Goal: Information Seeking & Learning: Check status

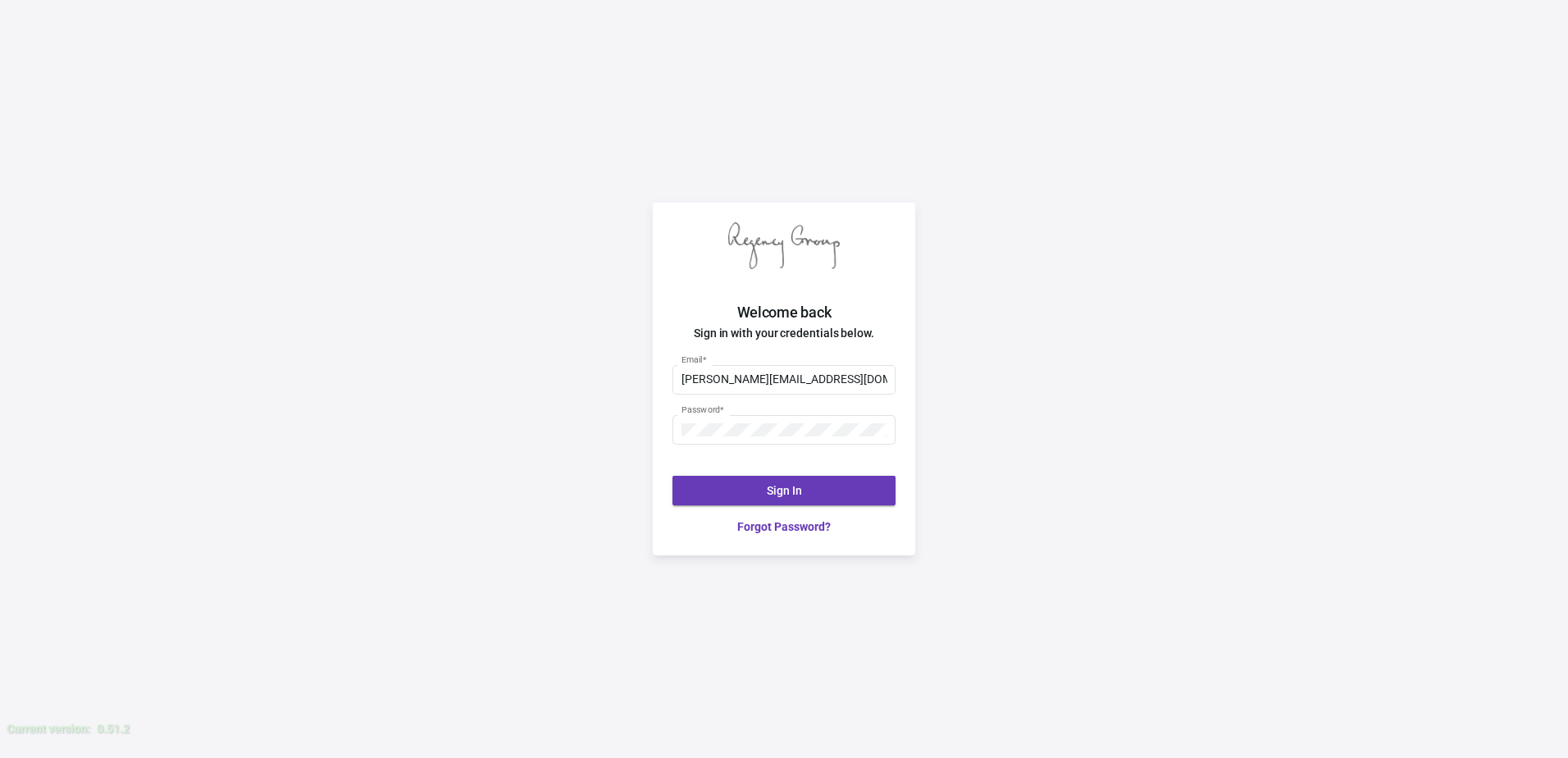
click at [800, 494] on span "Sign In" at bounding box center [784, 490] width 36 height 13
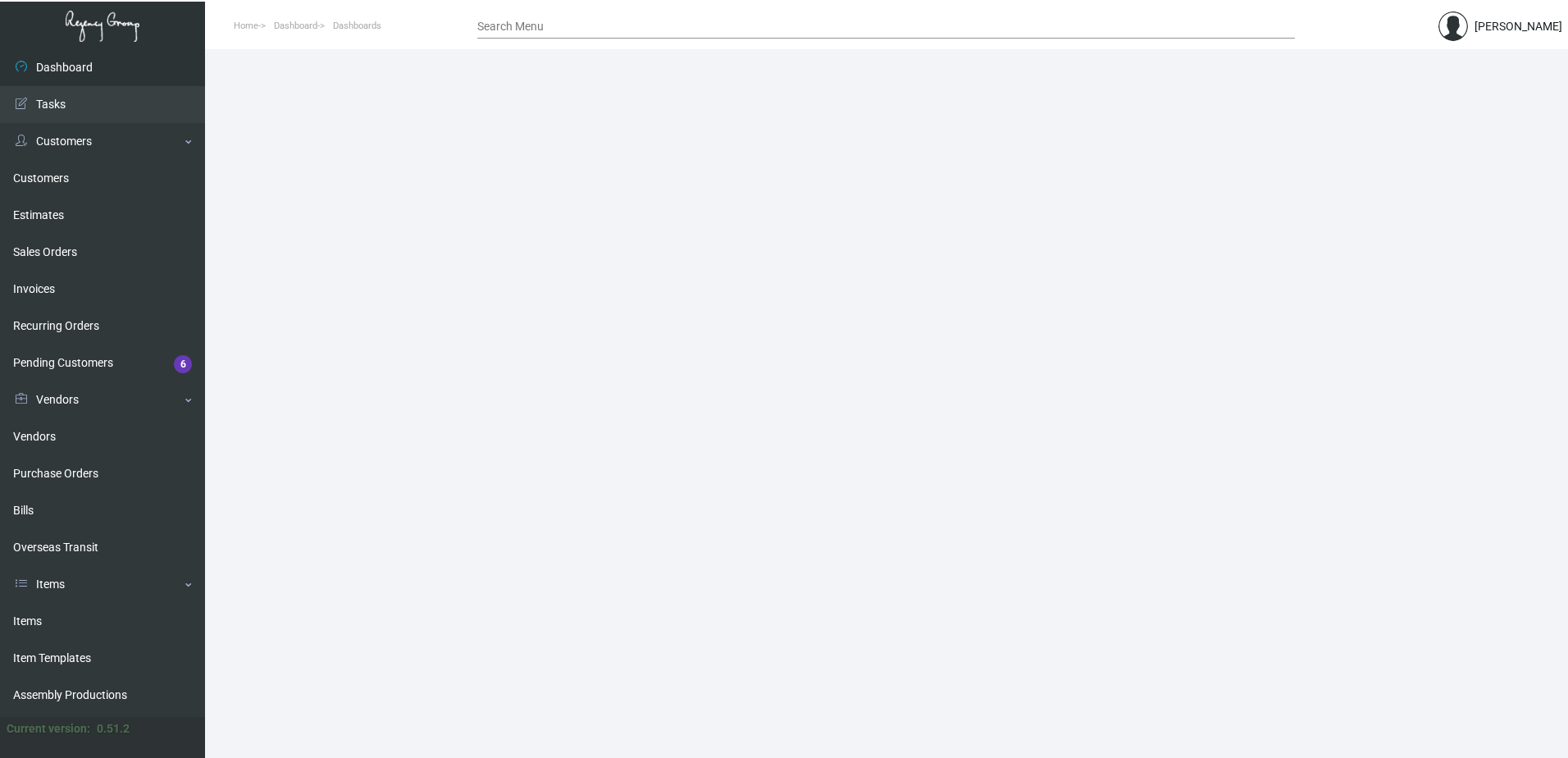
click at [544, 22] on input "Search Menu" at bounding box center [885, 27] width 818 height 13
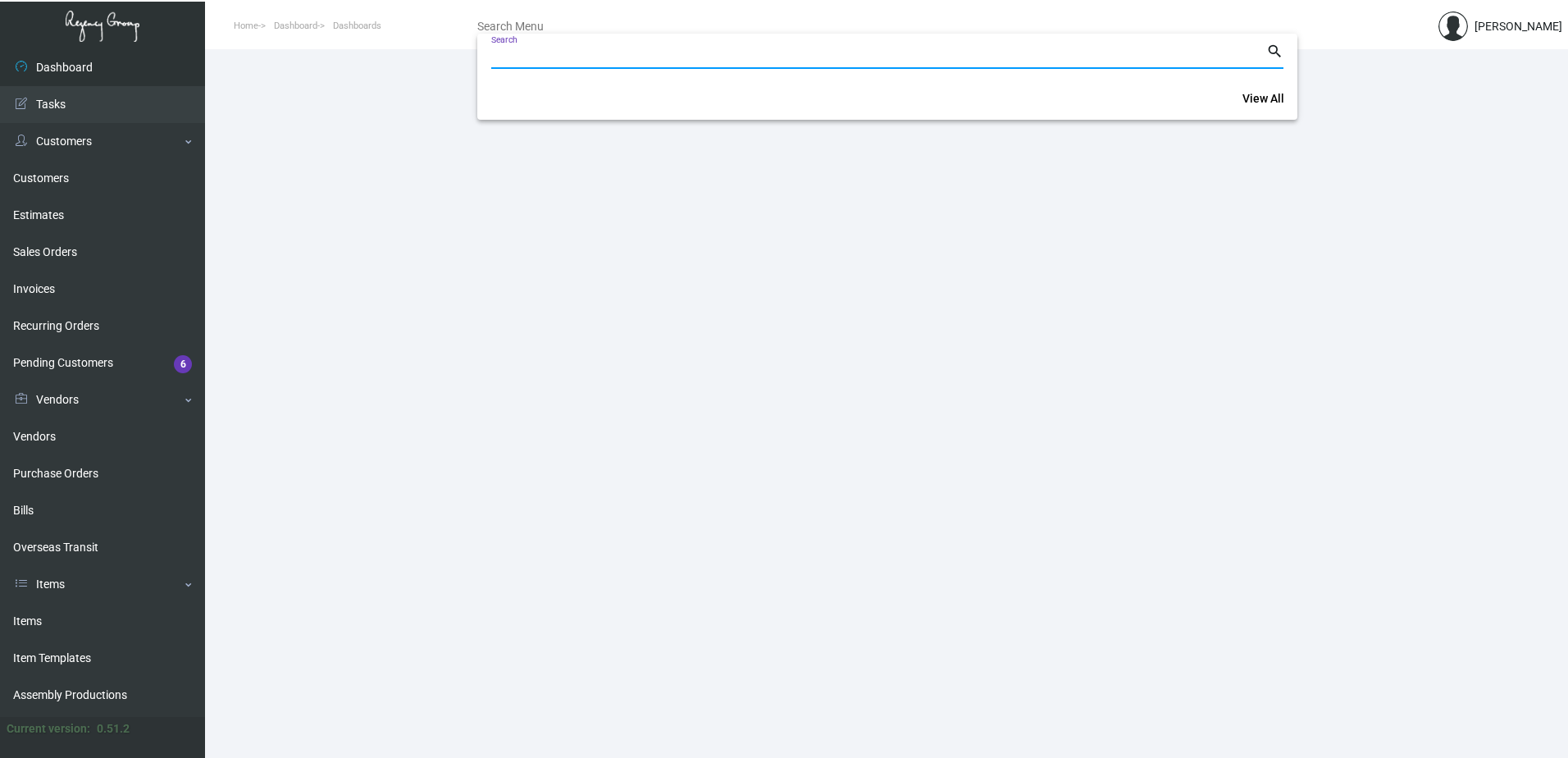
click at [1115, 276] on div at bounding box center [784, 379] width 1568 height 758
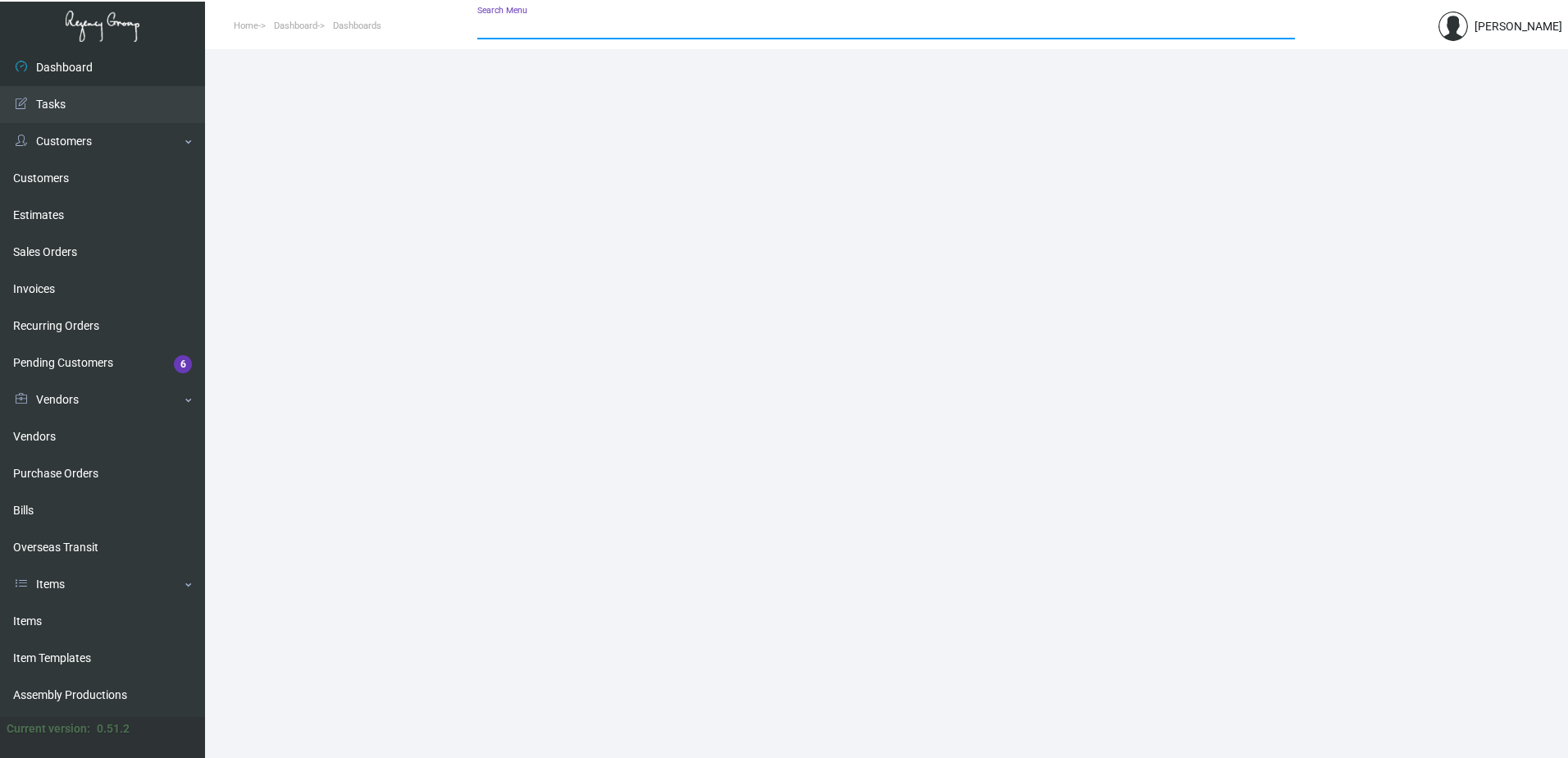
click at [543, 23] on input "Search Menu" at bounding box center [885, 27] width 818 height 13
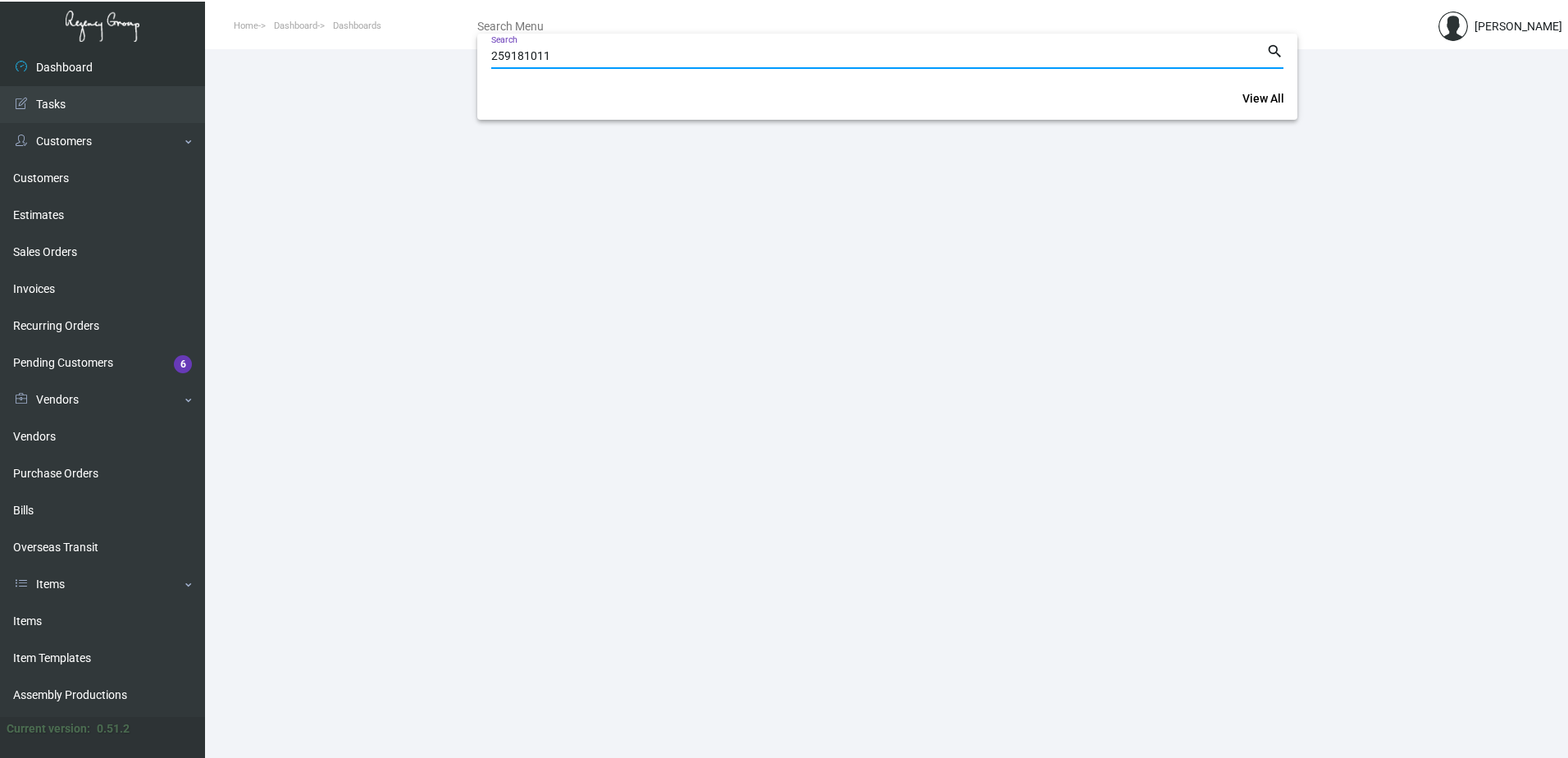
type input "259181011"
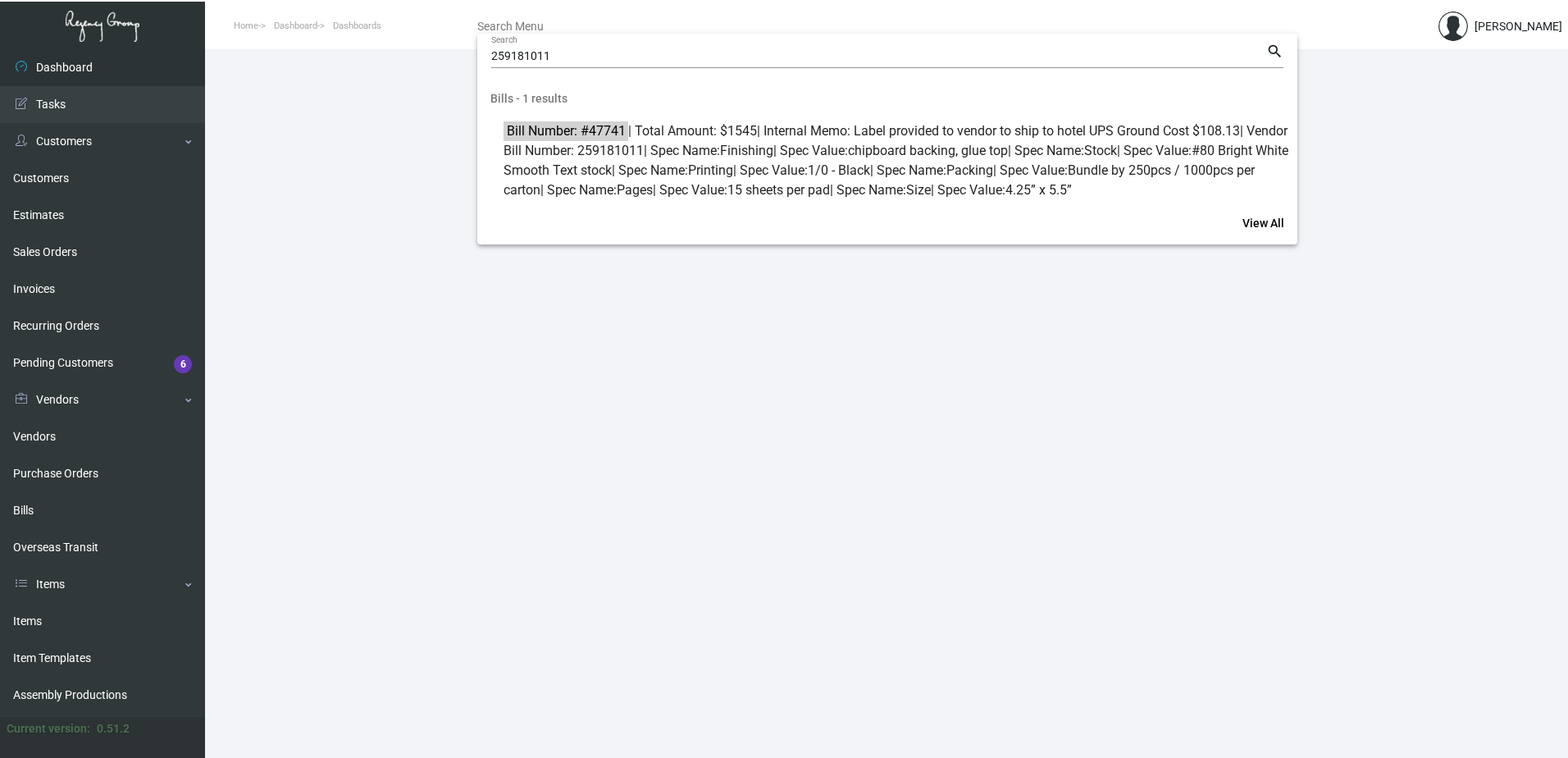
click at [322, 72] on div at bounding box center [784, 379] width 1568 height 758
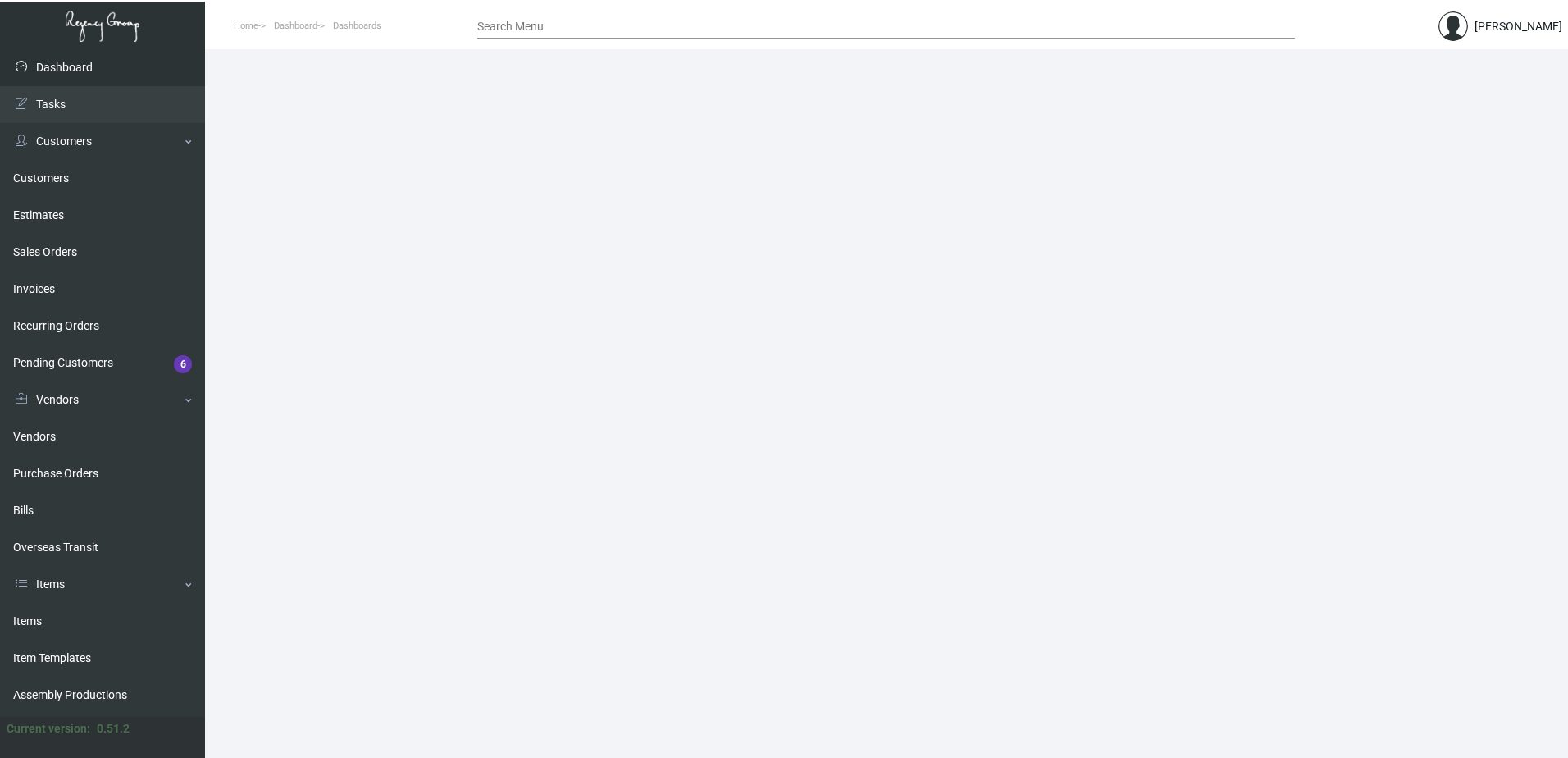
click at [98, 69] on link "Dashboard" at bounding box center [102, 67] width 205 height 37
click at [103, 71] on link "Dashboard" at bounding box center [102, 67] width 205 height 37
click at [84, 184] on link "Customers" at bounding box center [102, 178] width 205 height 37
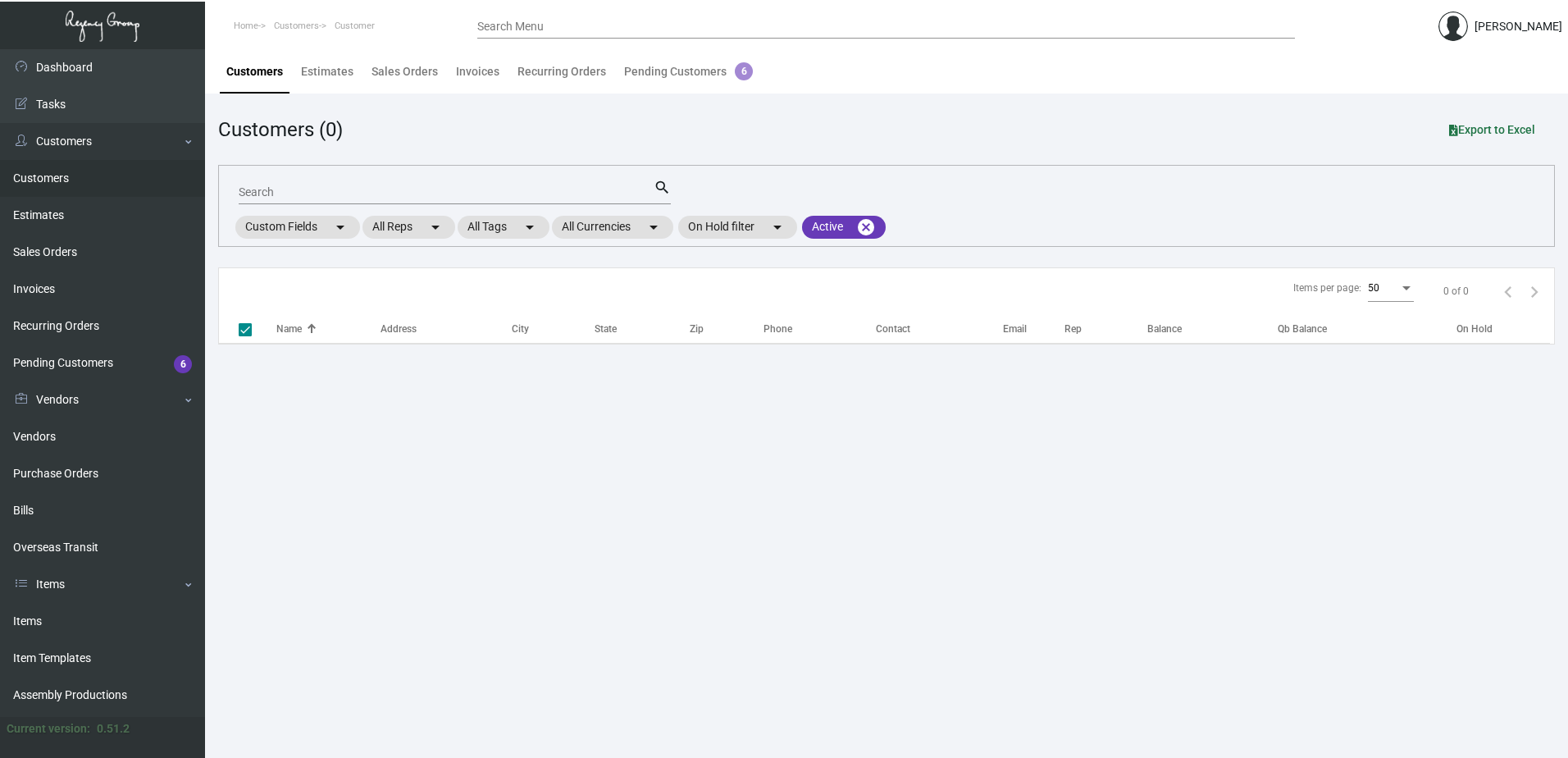
checkbox input "false"
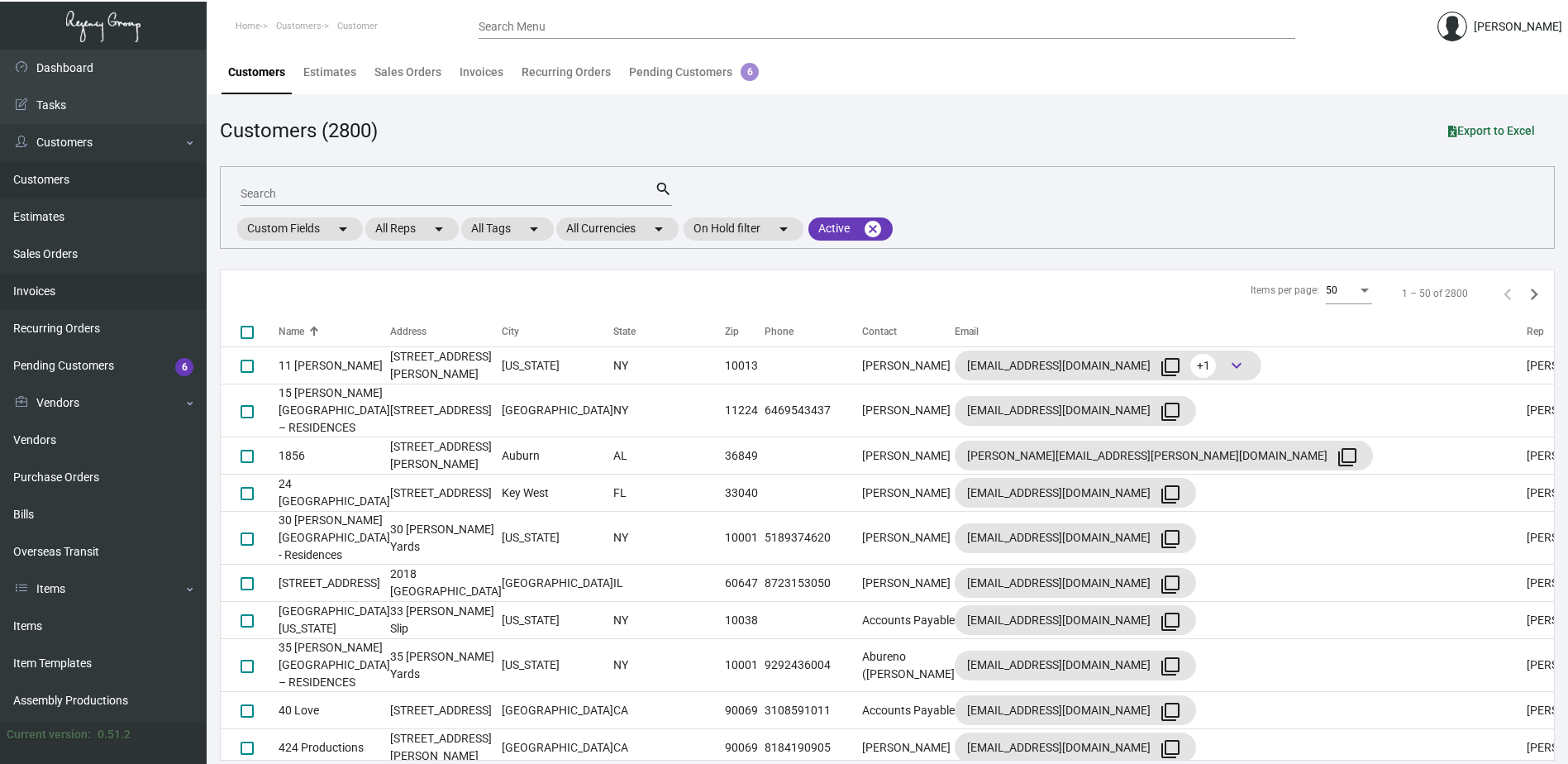
click at [76, 278] on link "Invoices" at bounding box center [103, 291] width 206 height 37
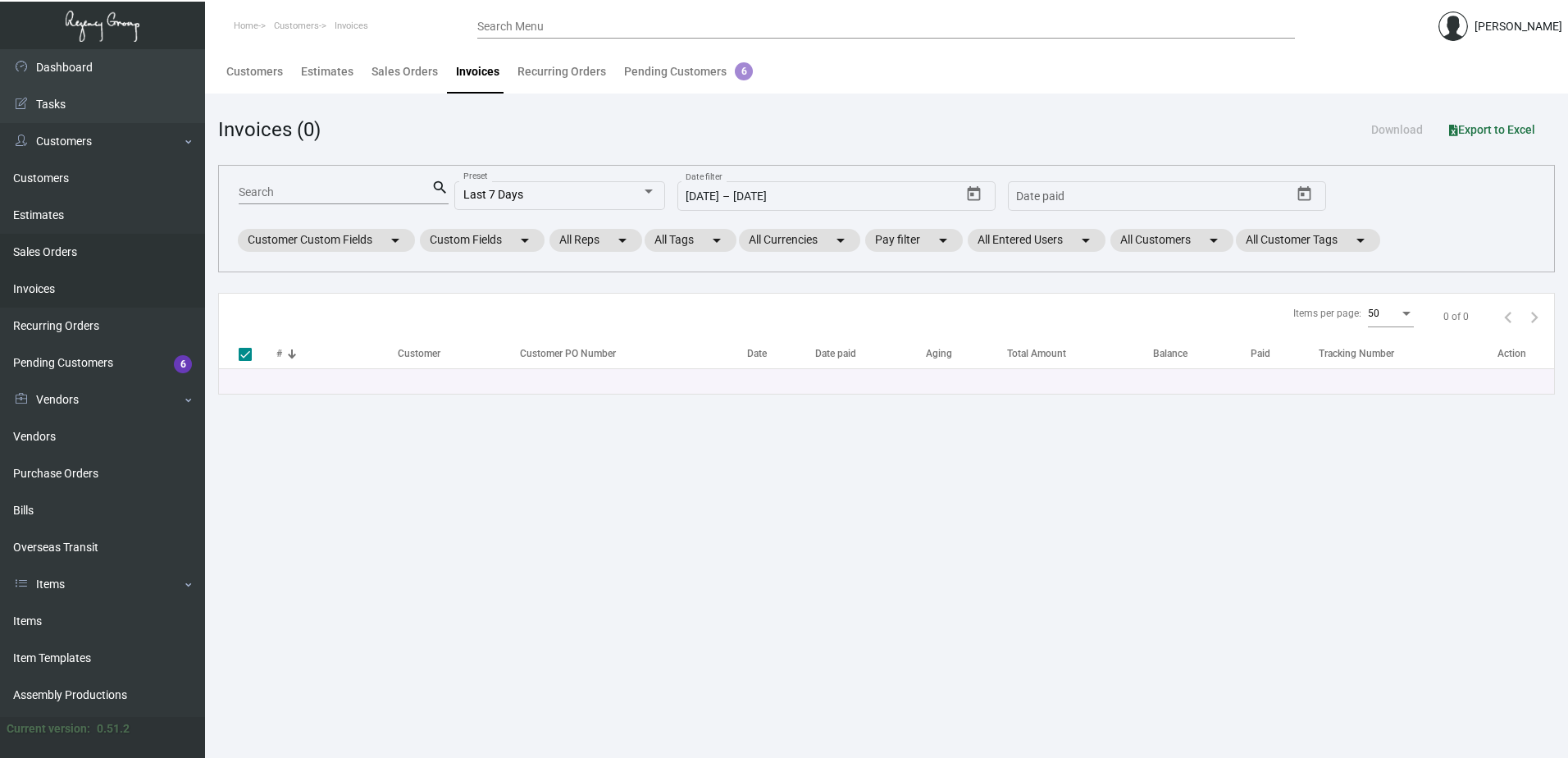
click at [72, 253] on link "Sales Orders" at bounding box center [102, 251] width 205 height 37
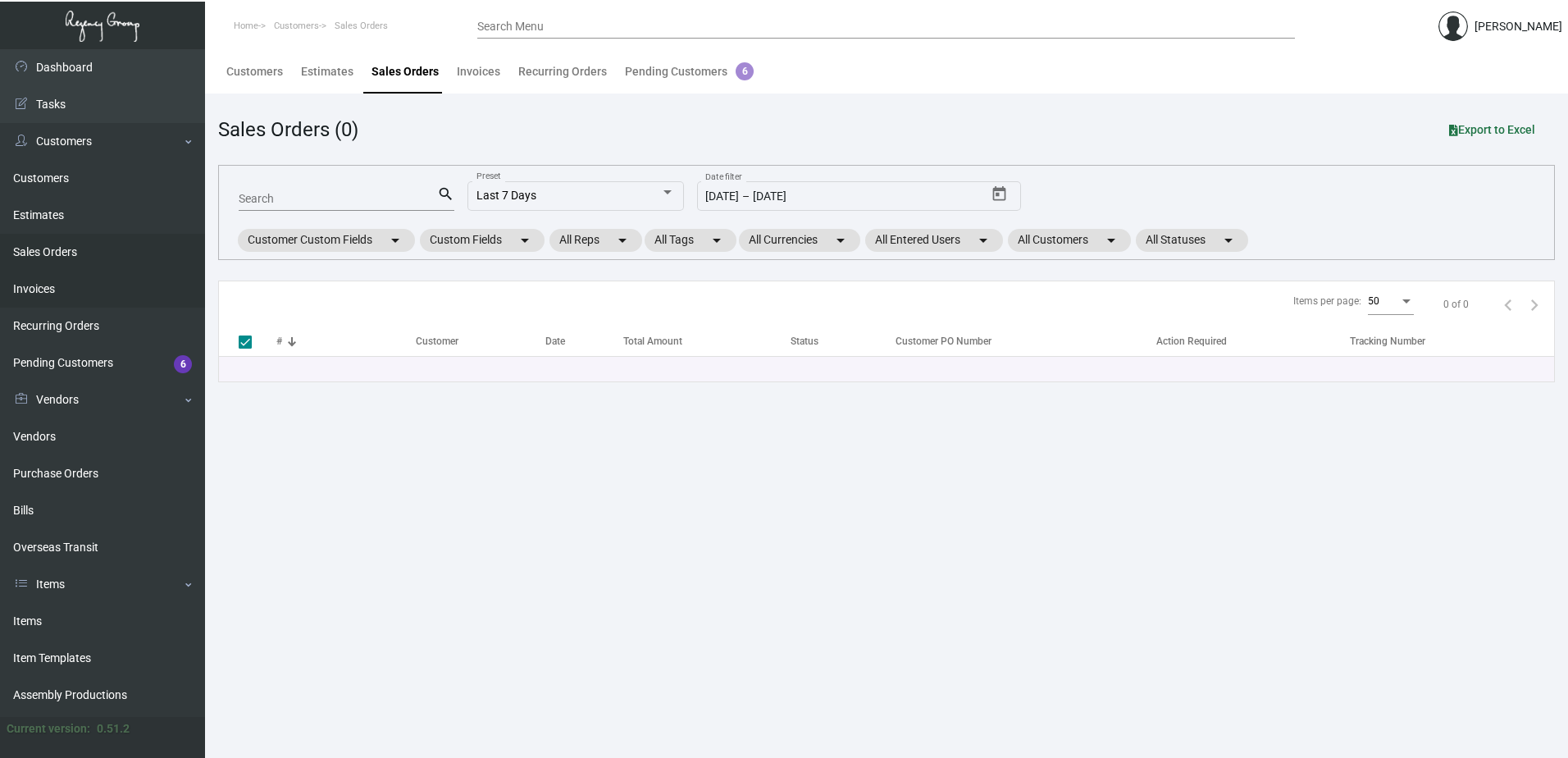
click at [52, 283] on link "Invoices" at bounding box center [102, 289] width 205 height 37
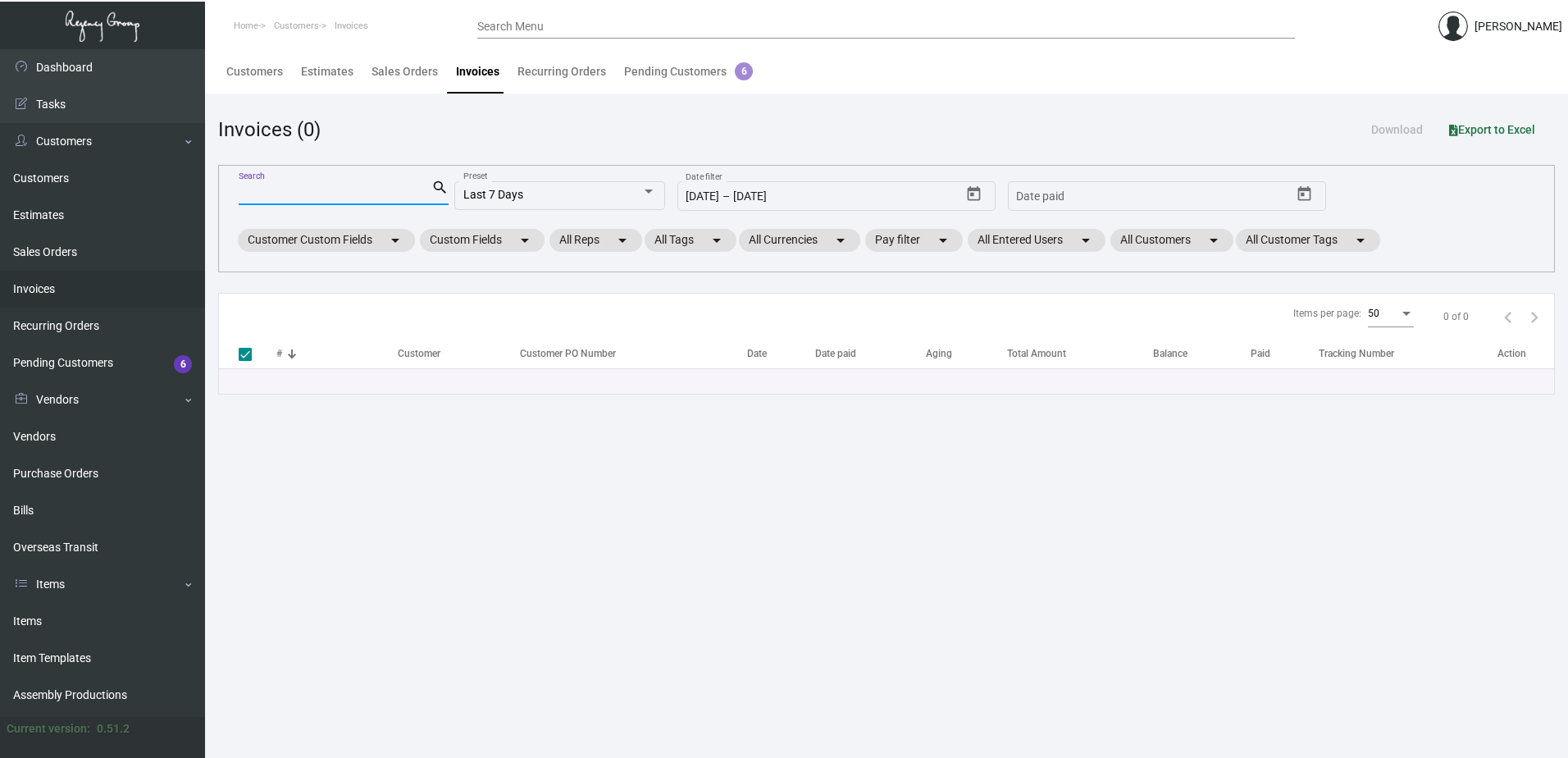
click at [263, 190] on input "Search" at bounding box center [334, 192] width 193 height 13
type input "259"
type input "2591"
checkbox input "false"
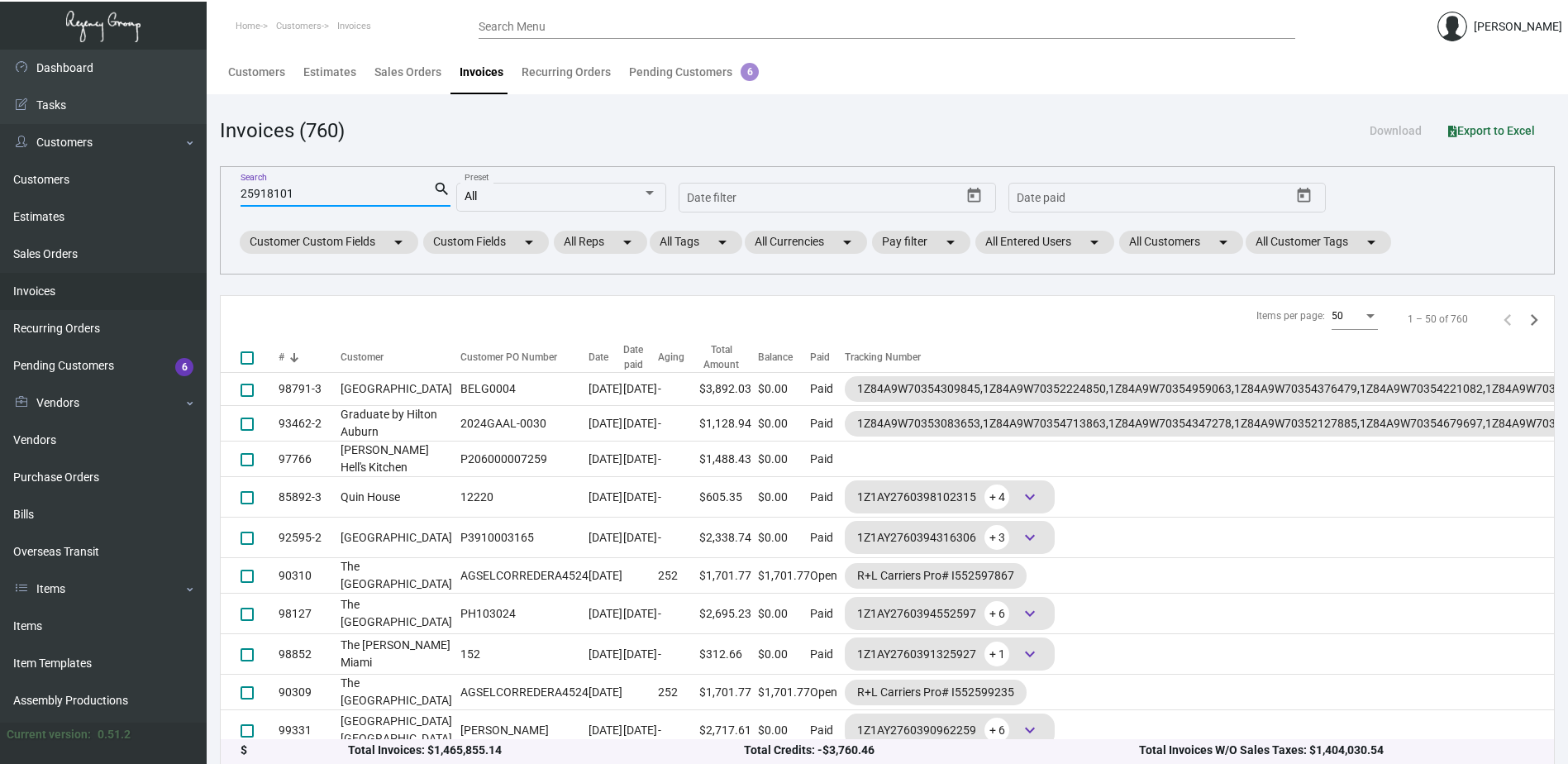
type input "259181011"
checkbox input "true"
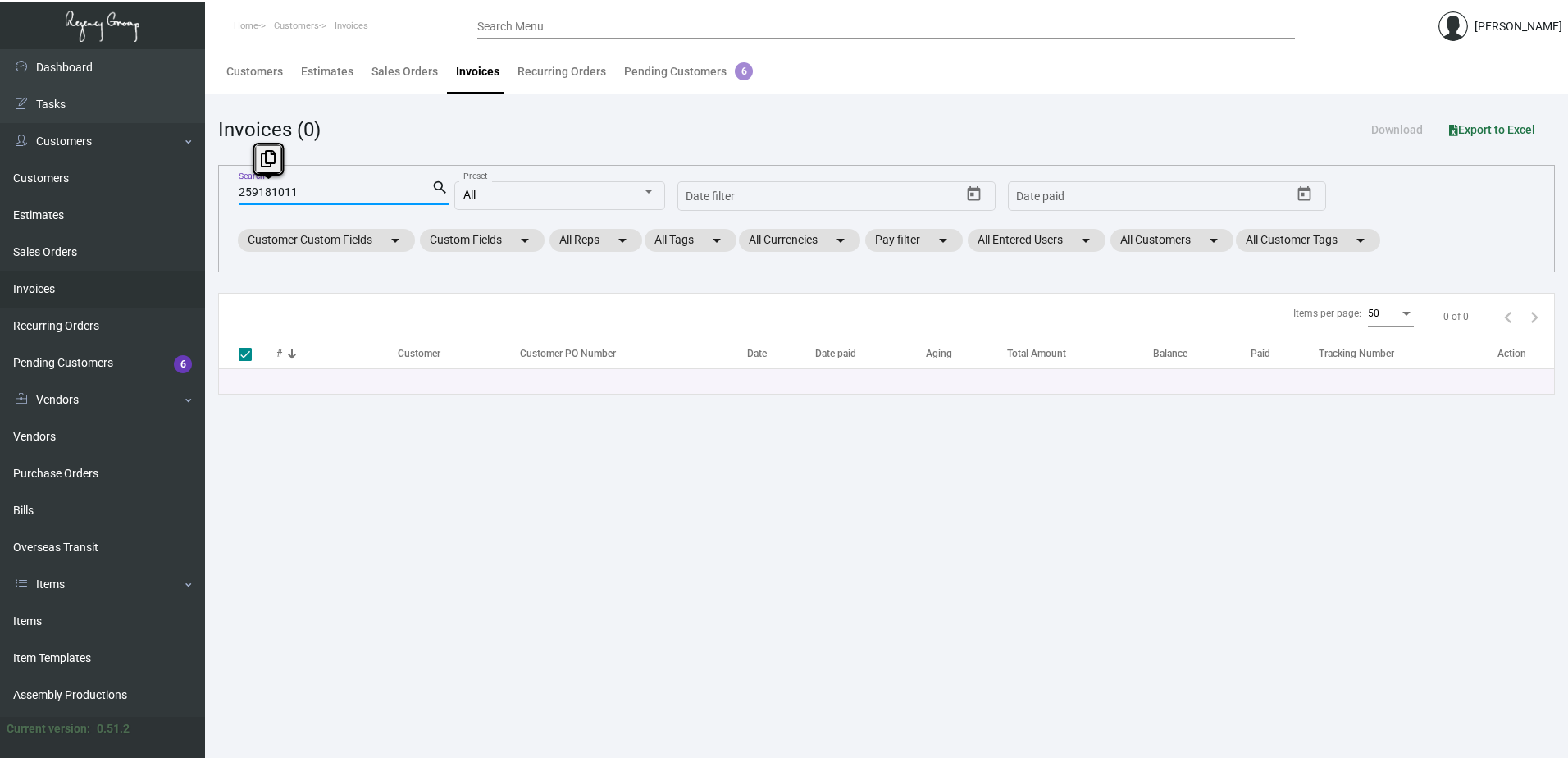
drag, startPoint x: 304, startPoint y: 190, endPoint x: 228, endPoint y: 188, distance: 76.0
click at [226, 190] on div "259181011 Search search All Preset Start date – Date filter Start date – Date p…" at bounding box center [886, 219] width 1337 height 108
type input "259181011"
click at [98, 252] on link "Sales Orders" at bounding box center [102, 251] width 205 height 37
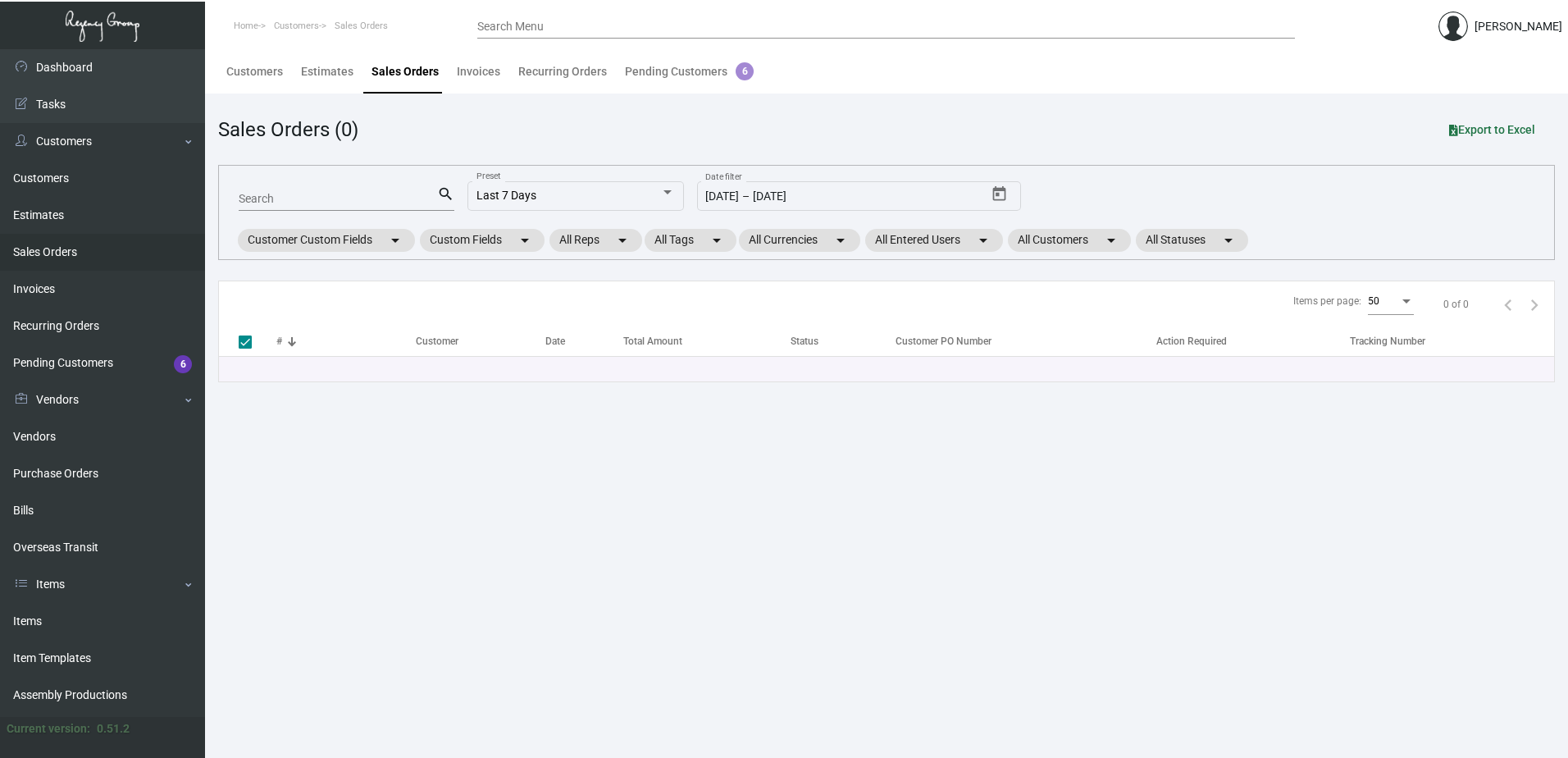
click at [278, 199] on input "Search" at bounding box center [337, 199] width 199 height 13
paste input "259181011"
type input "259181011"
click at [103, 472] on link "Purchase Orders" at bounding box center [102, 473] width 205 height 37
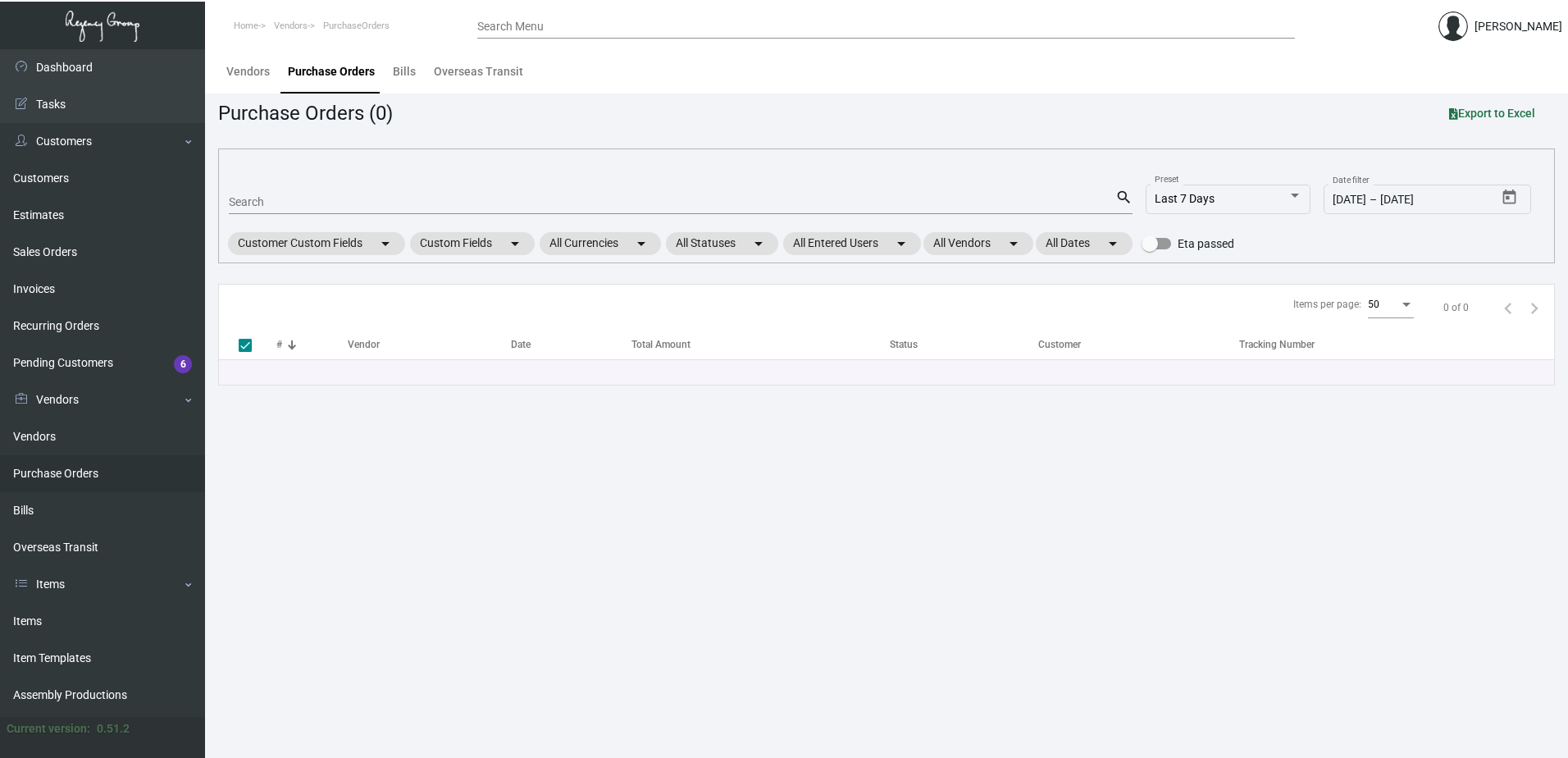
click at [301, 202] on input "Search" at bounding box center [672, 202] width 886 height 13
paste input "259181011"
type input "259181011"
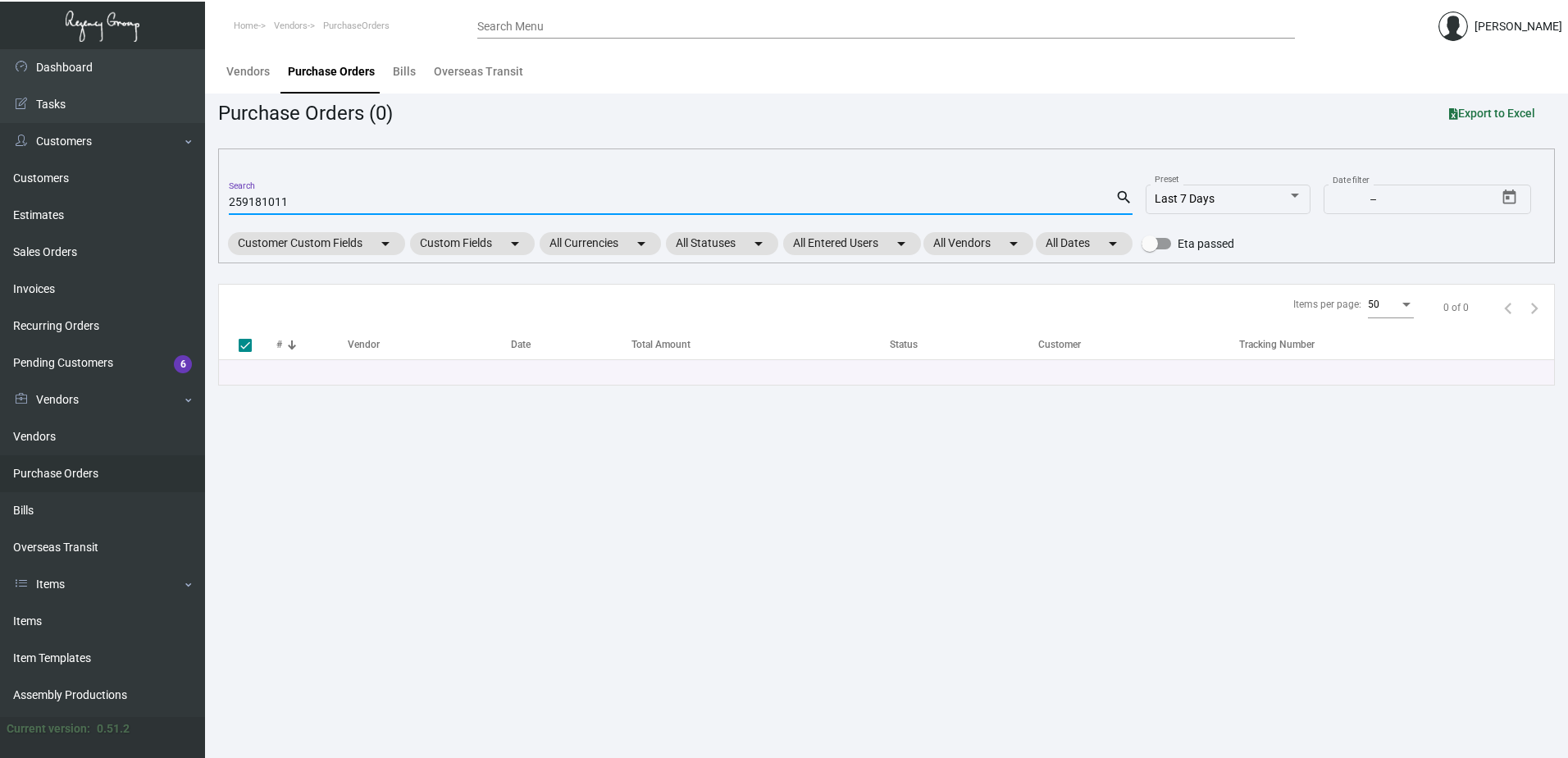
type input "259181011"
click at [81, 434] on link "Vendors" at bounding box center [102, 436] width 205 height 37
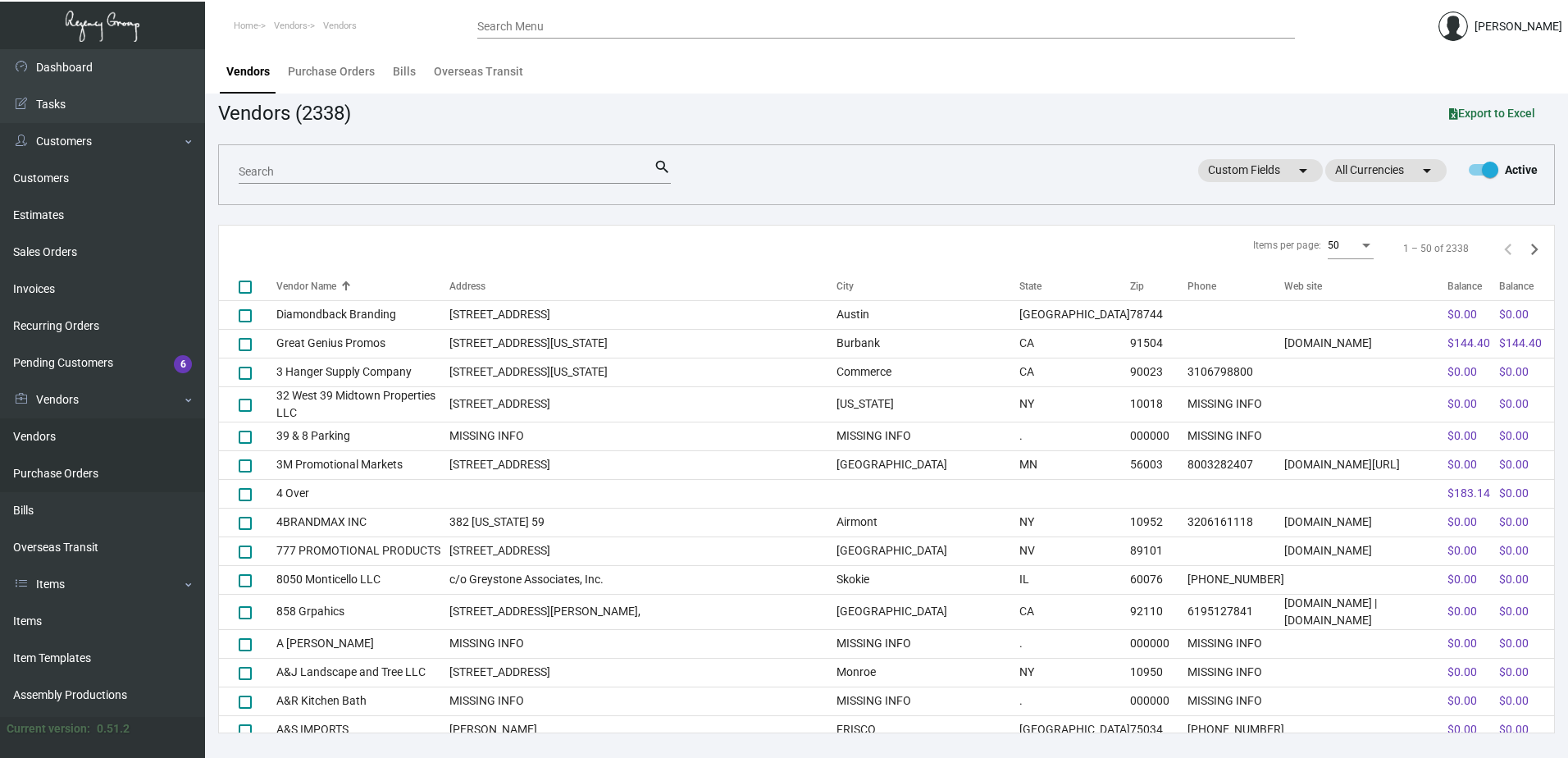
click at [81, 469] on link "Purchase Orders" at bounding box center [102, 473] width 205 height 37
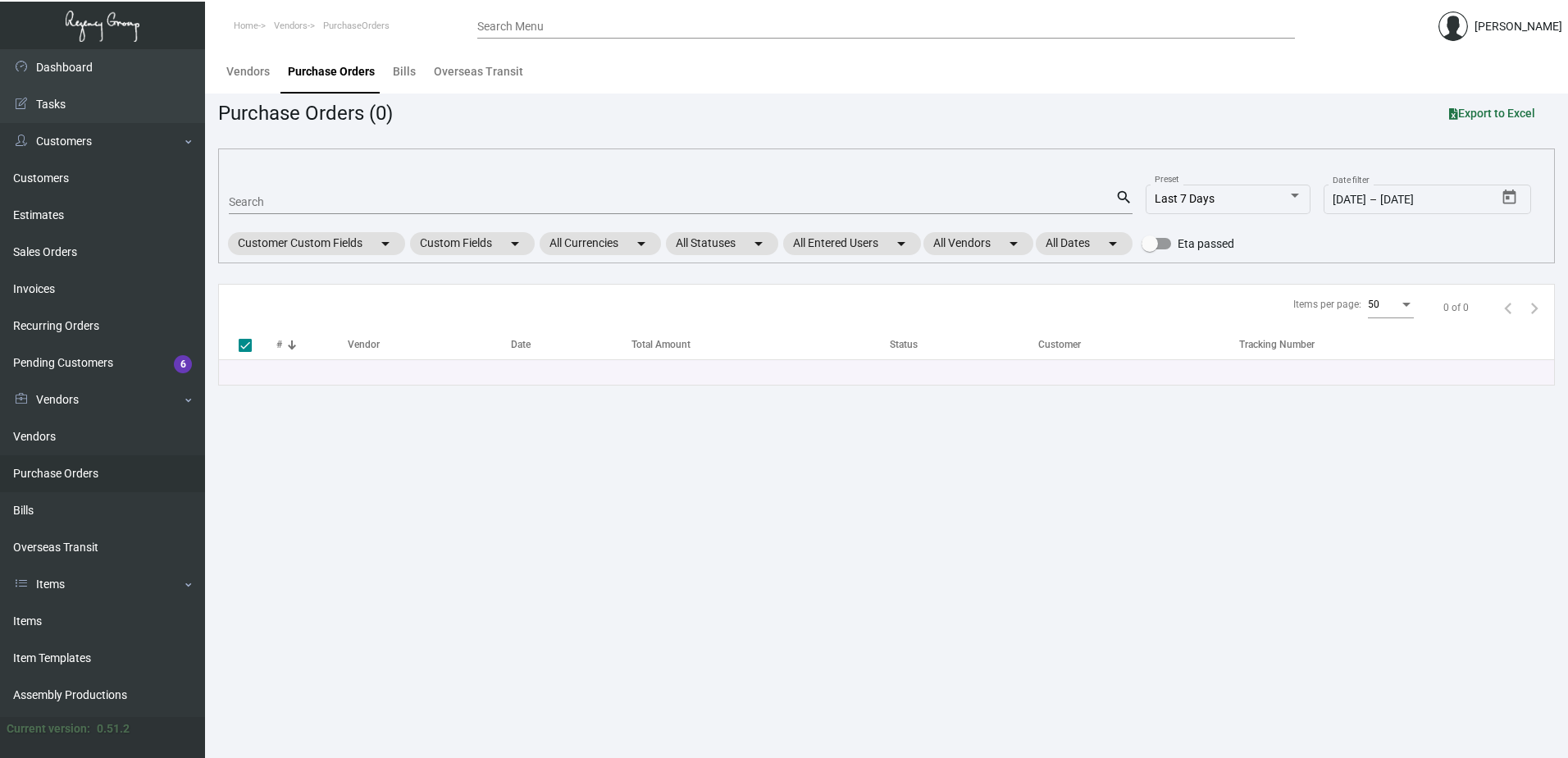
click at [289, 198] on input "Search" at bounding box center [672, 202] width 886 height 13
paste input "259181011"
type input "259181011"
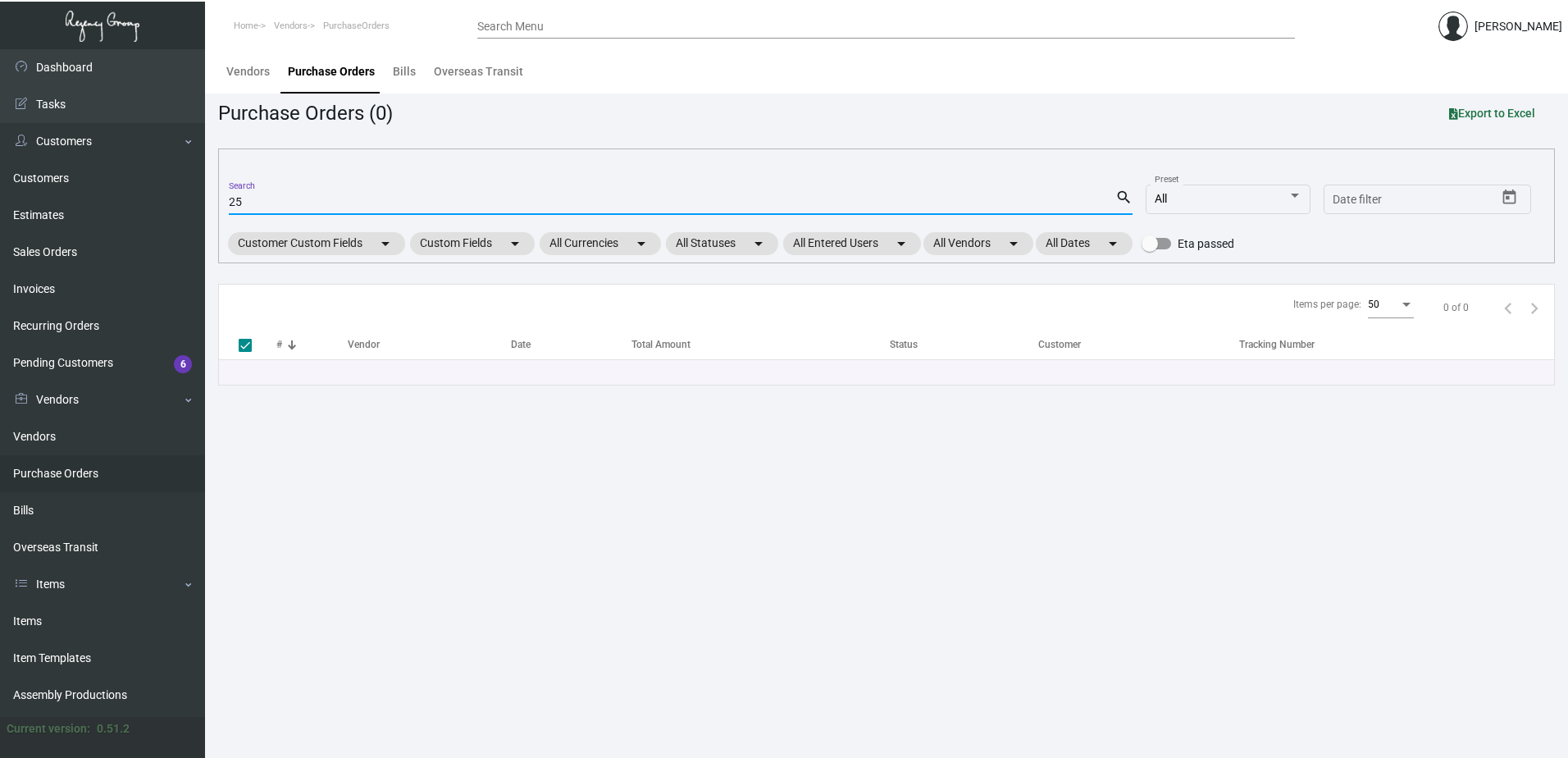
type input "2"
checkbox input "false"
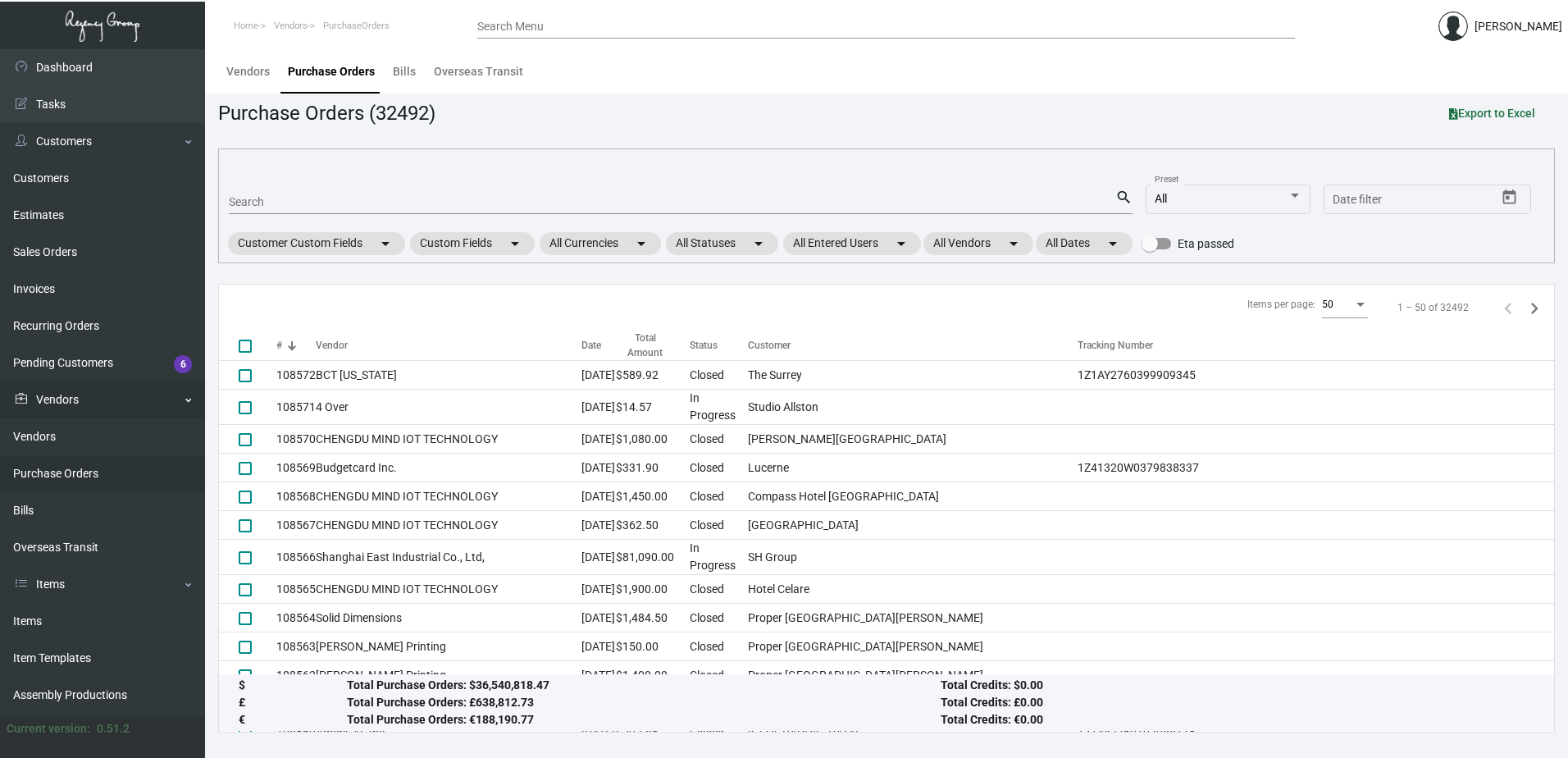
click at [134, 401] on link "Vendors" at bounding box center [102, 400] width 205 height 37
click at [97, 433] on link "Items" at bounding box center [102, 436] width 205 height 37
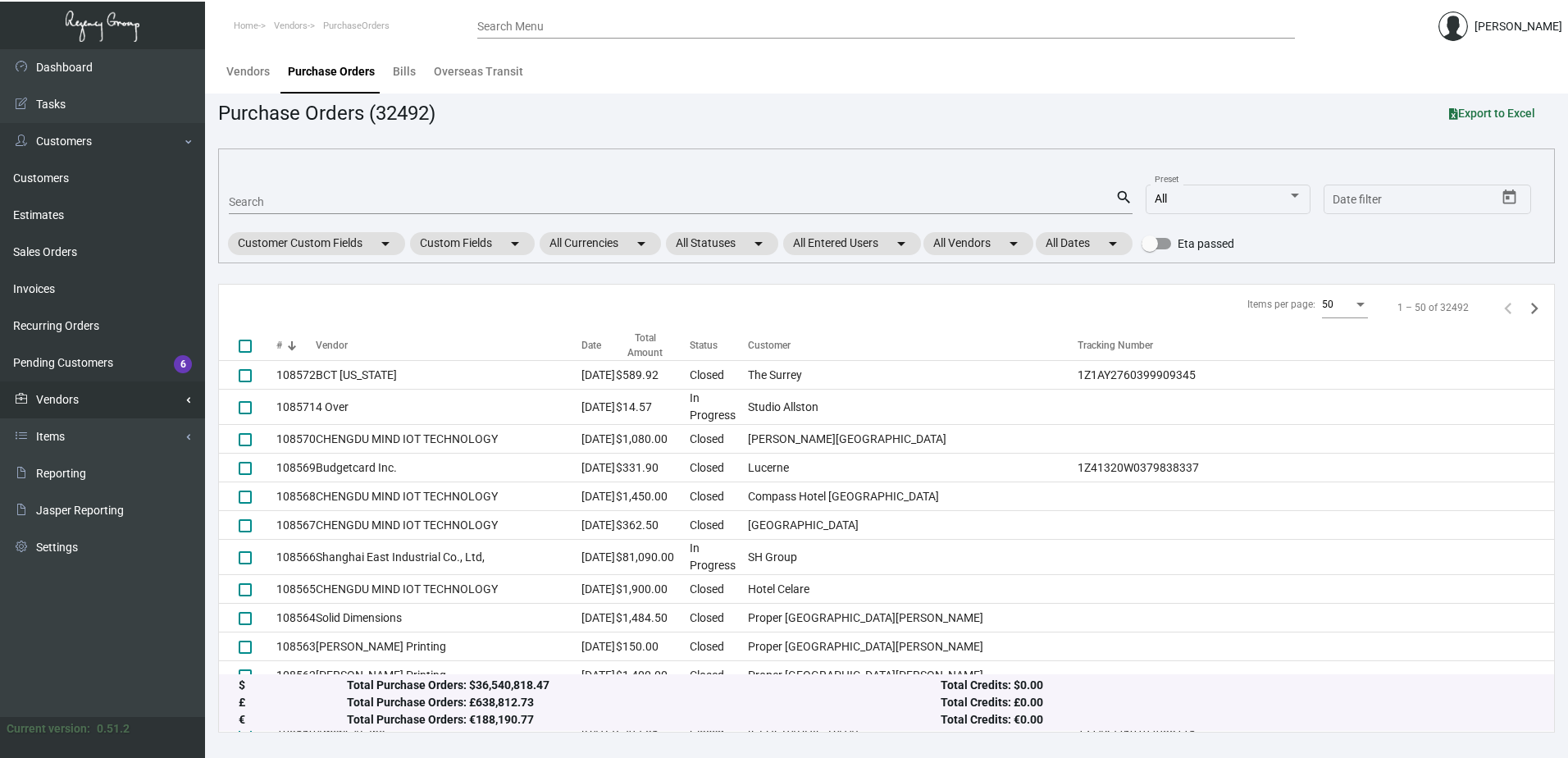
click at [92, 403] on link "Vendors" at bounding box center [102, 400] width 205 height 37
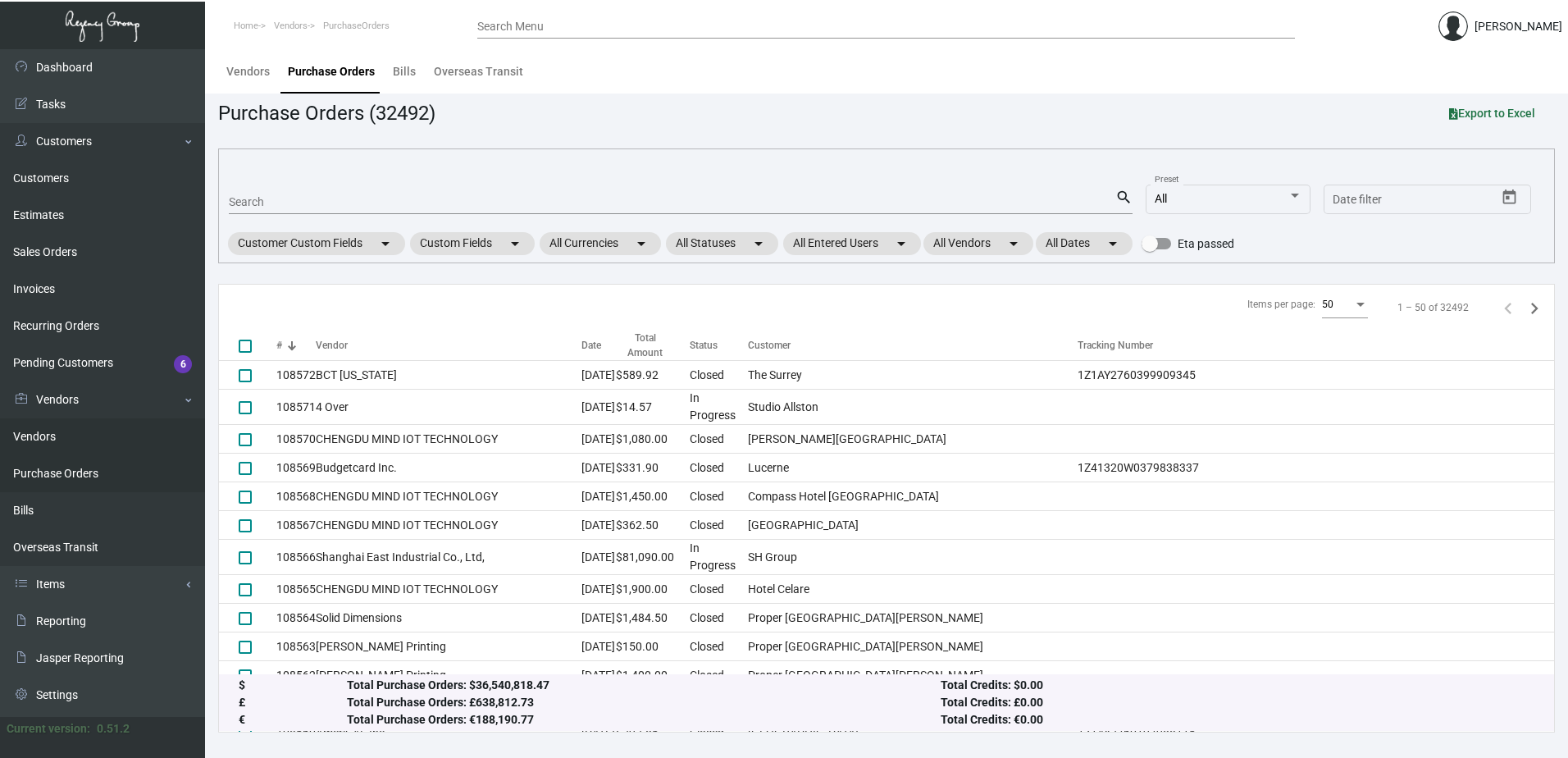
click at [94, 429] on link "Vendors" at bounding box center [102, 436] width 205 height 37
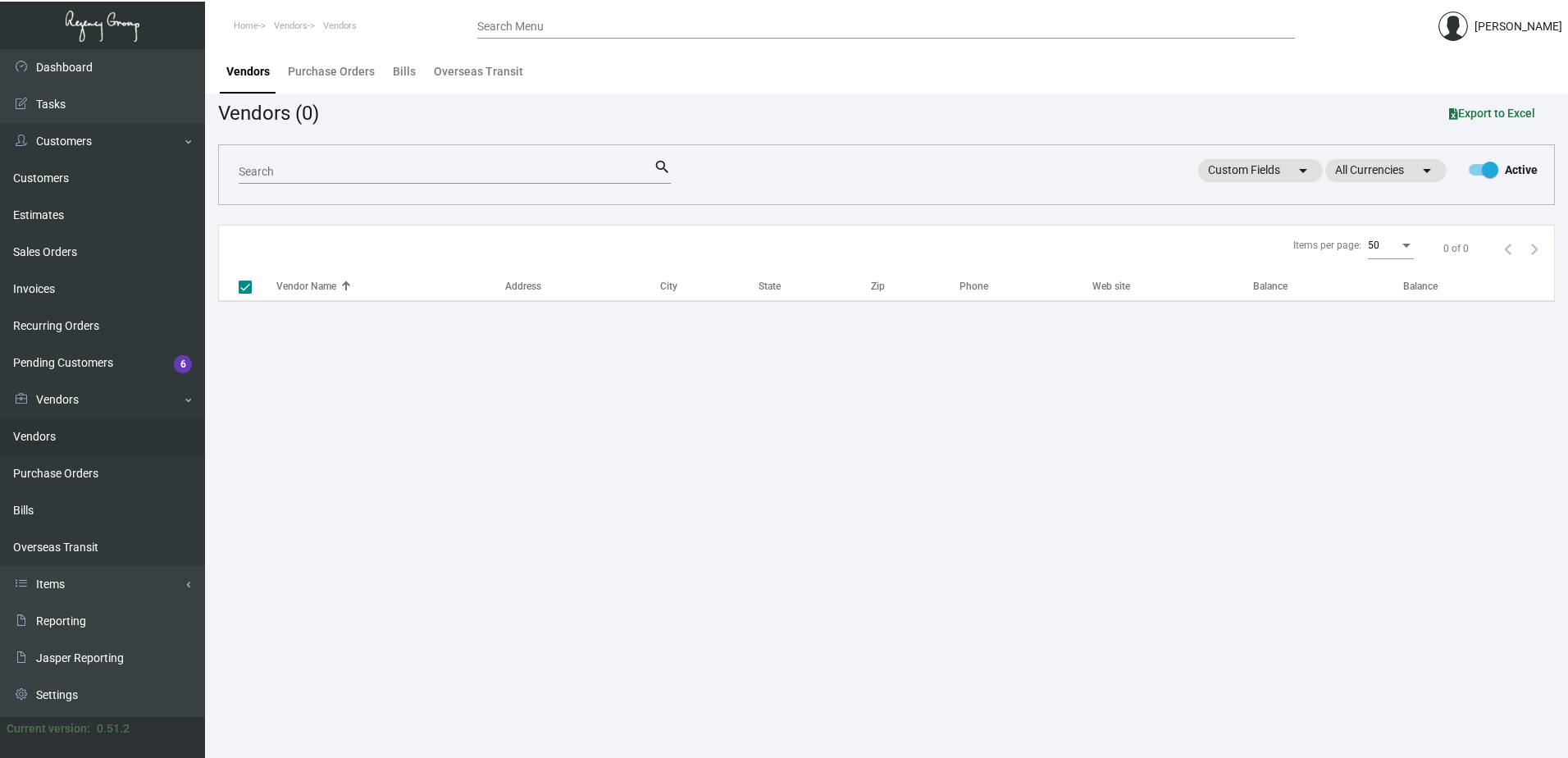
checkbox input "false"
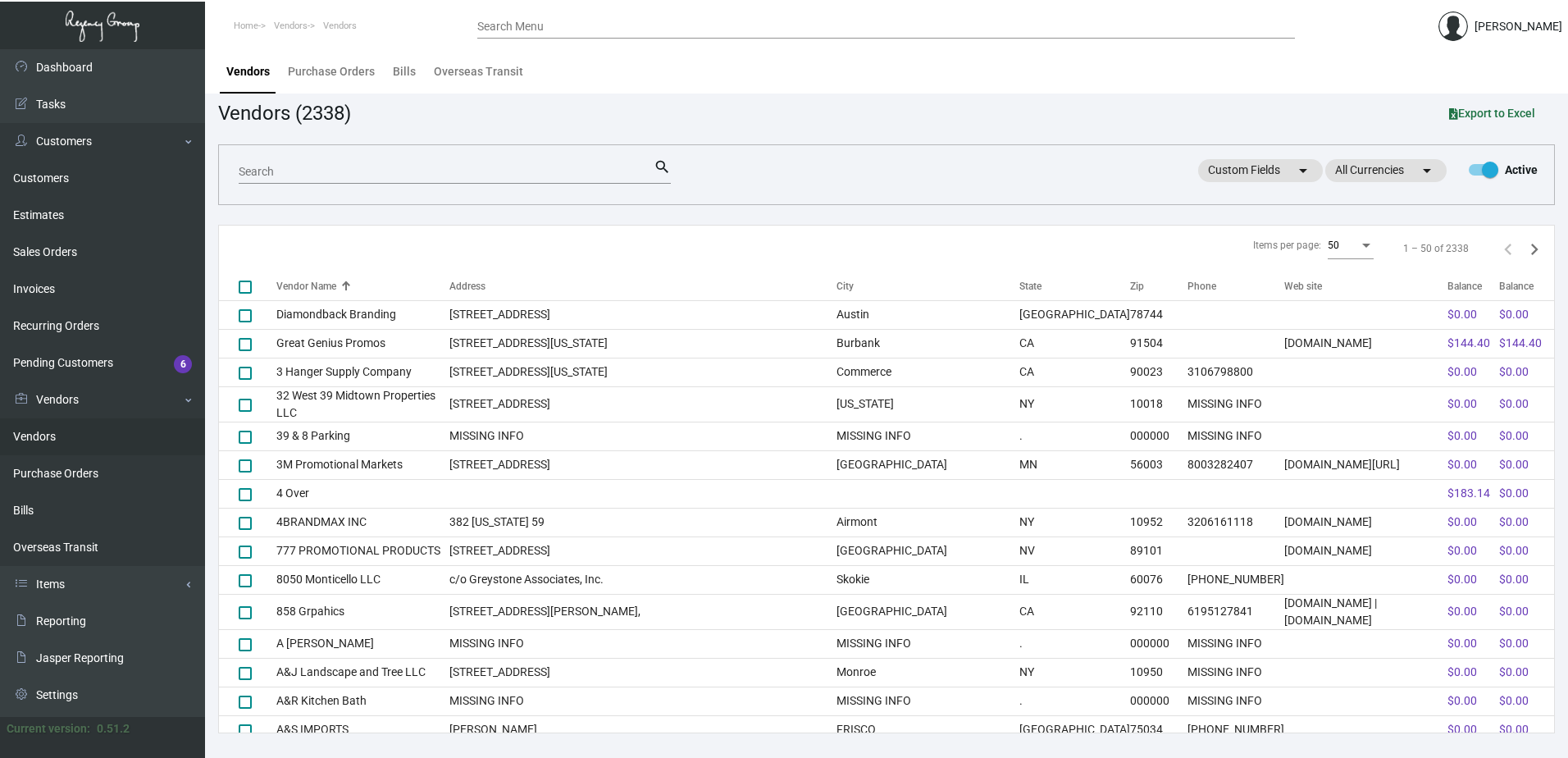
click at [380, 168] on input "Search" at bounding box center [445, 171] width 415 height 13
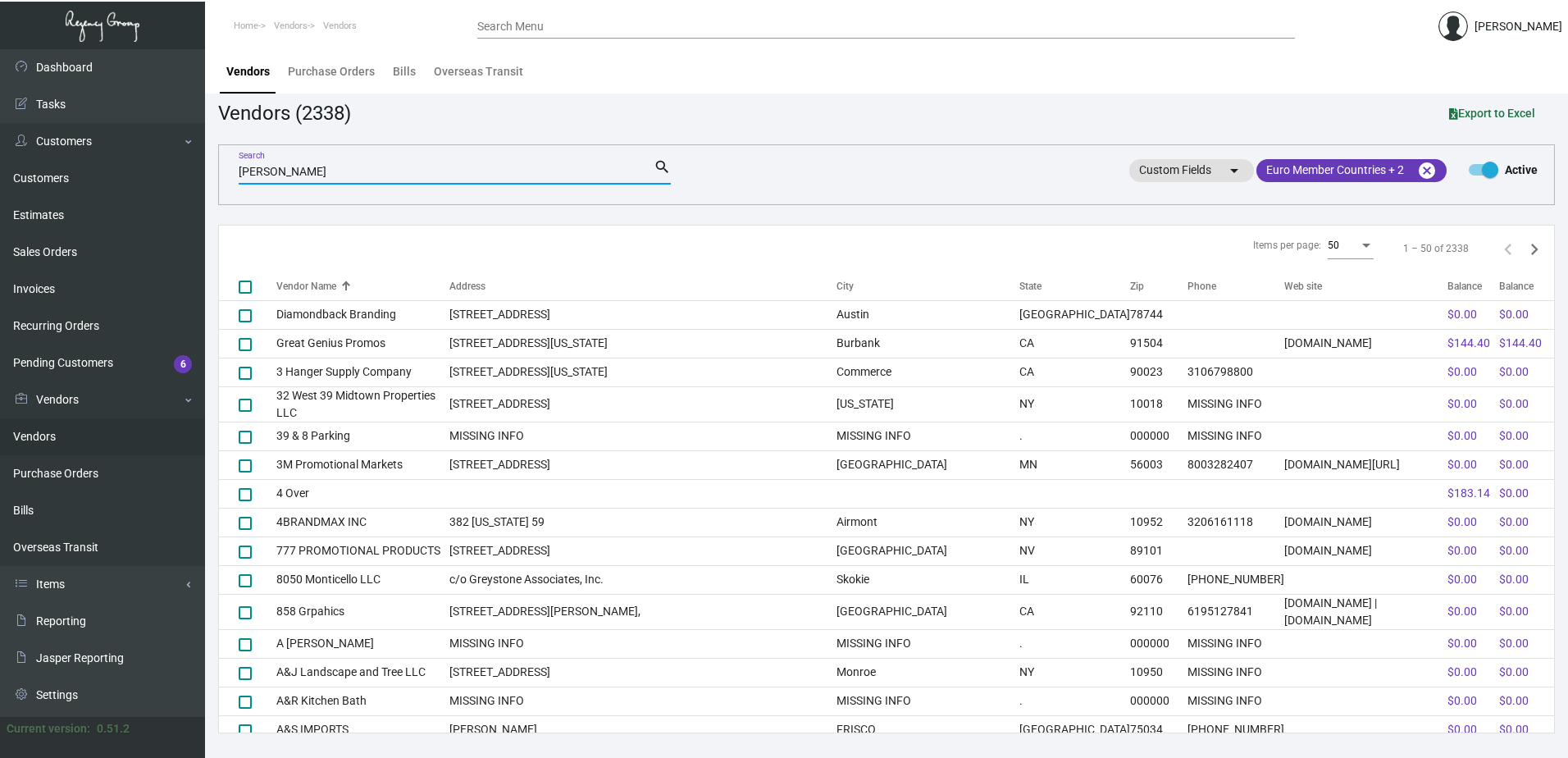
type input "WERNER"
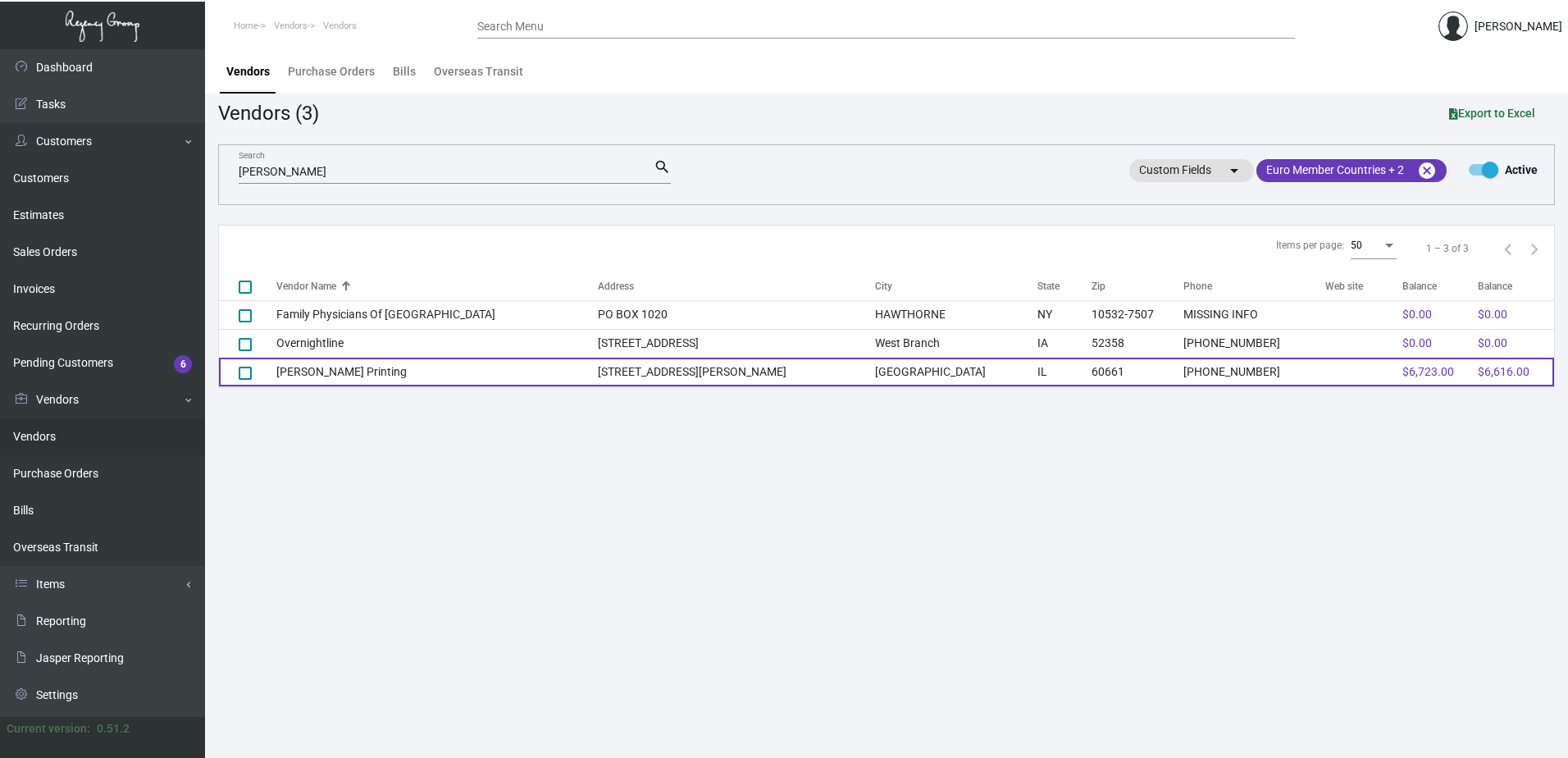
click at [415, 366] on td "[PERSON_NAME] Printing" at bounding box center [436, 371] width 322 height 29
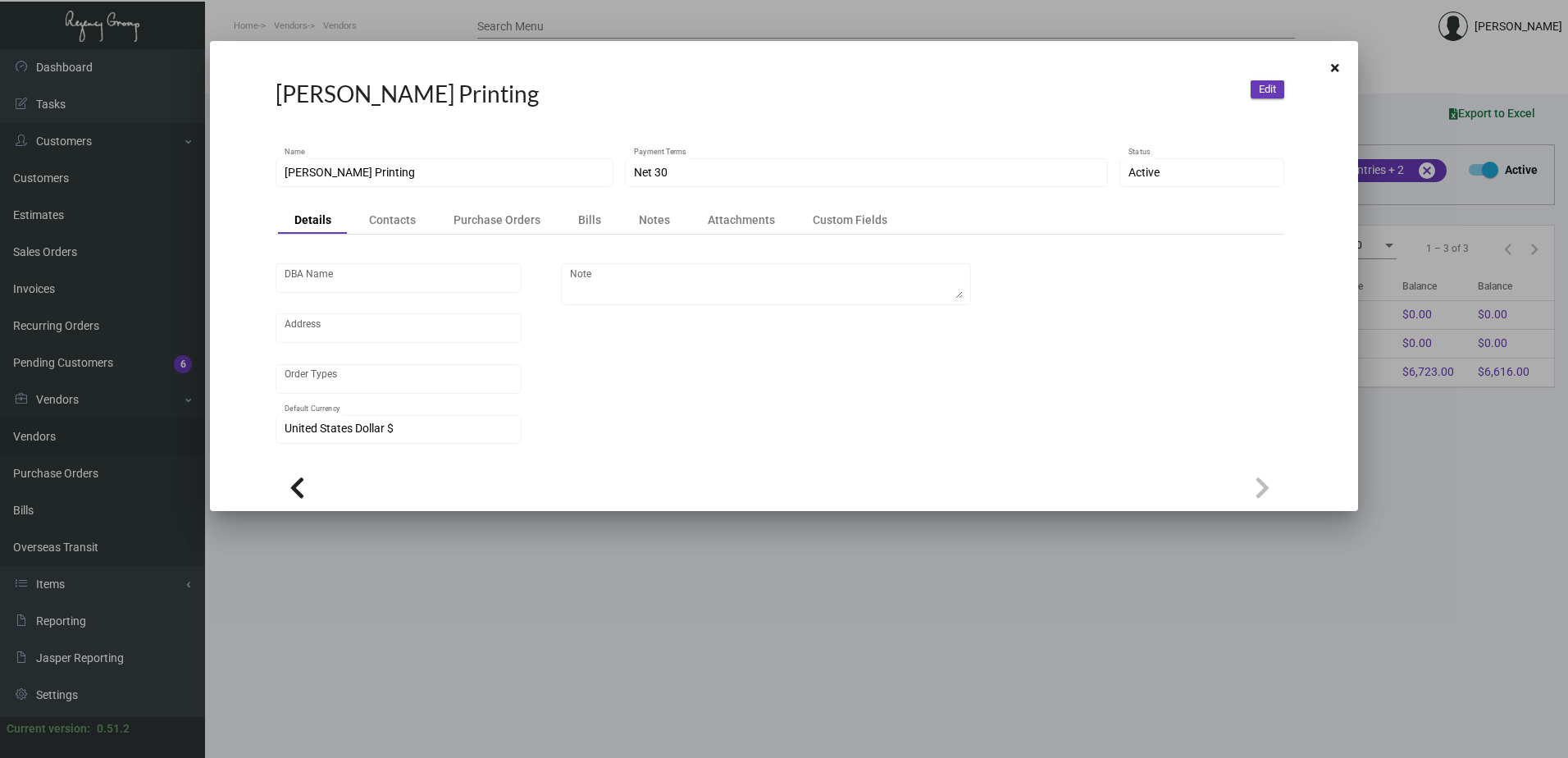
scroll to position [2, 0]
click at [1336, 64] on icon at bounding box center [1336, 68] width 8 height 12
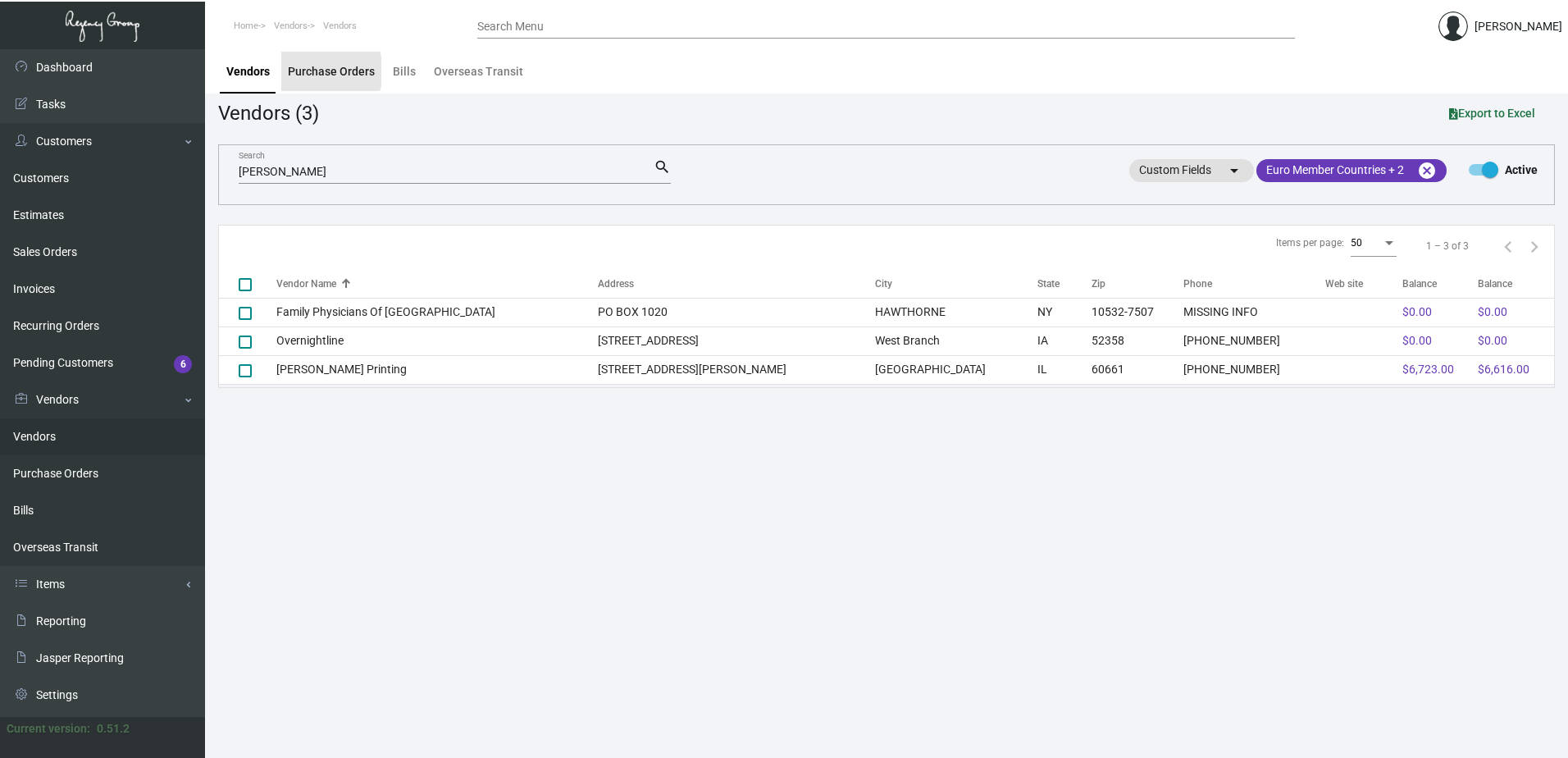
click at [317, 71] on div "Purchase Orders" at bounding box center [331, 71] width 87 height 17
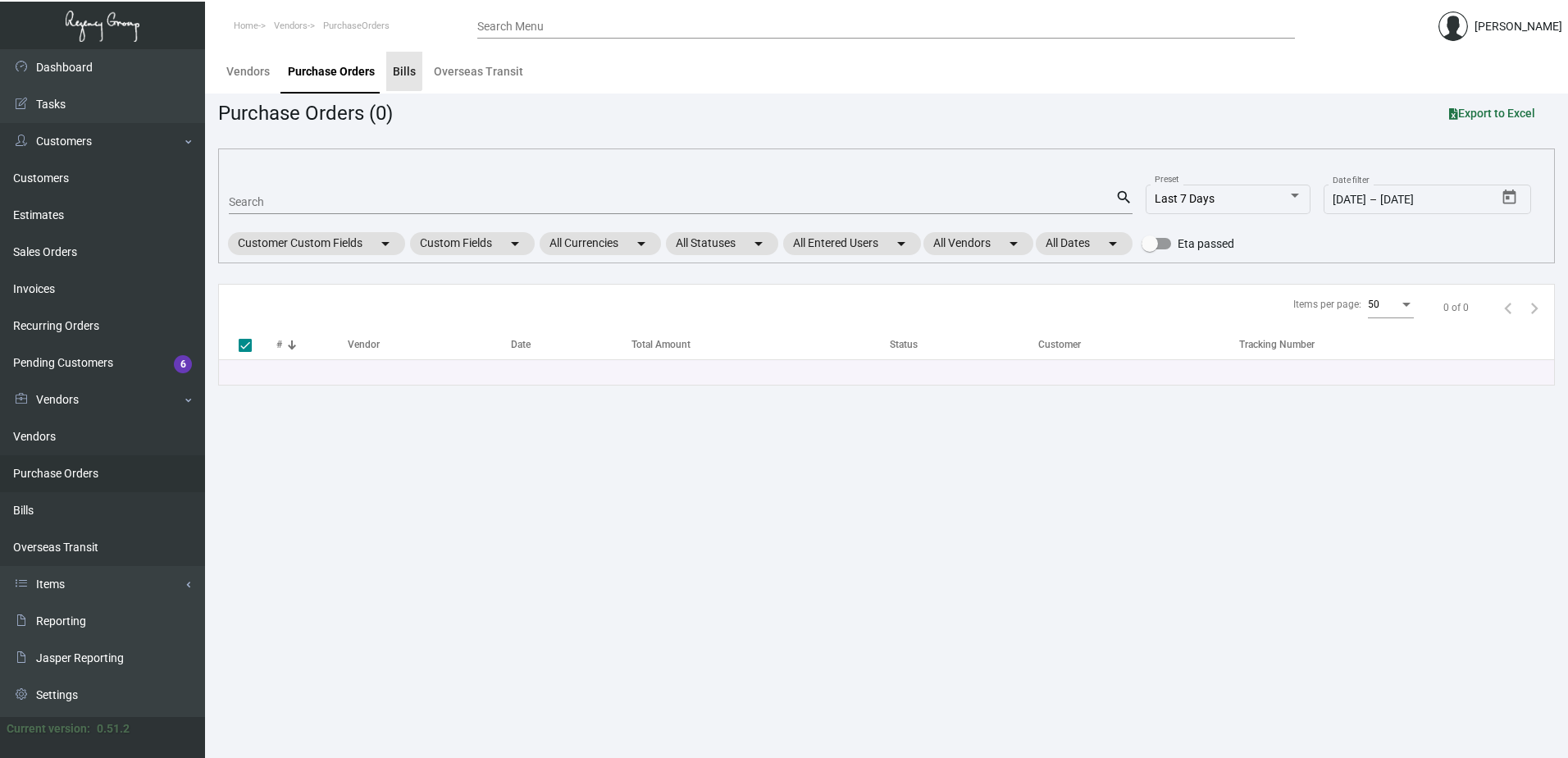
click at [394, 70] on div "Bills" at bounding box center [404, 71] width 23 height 17
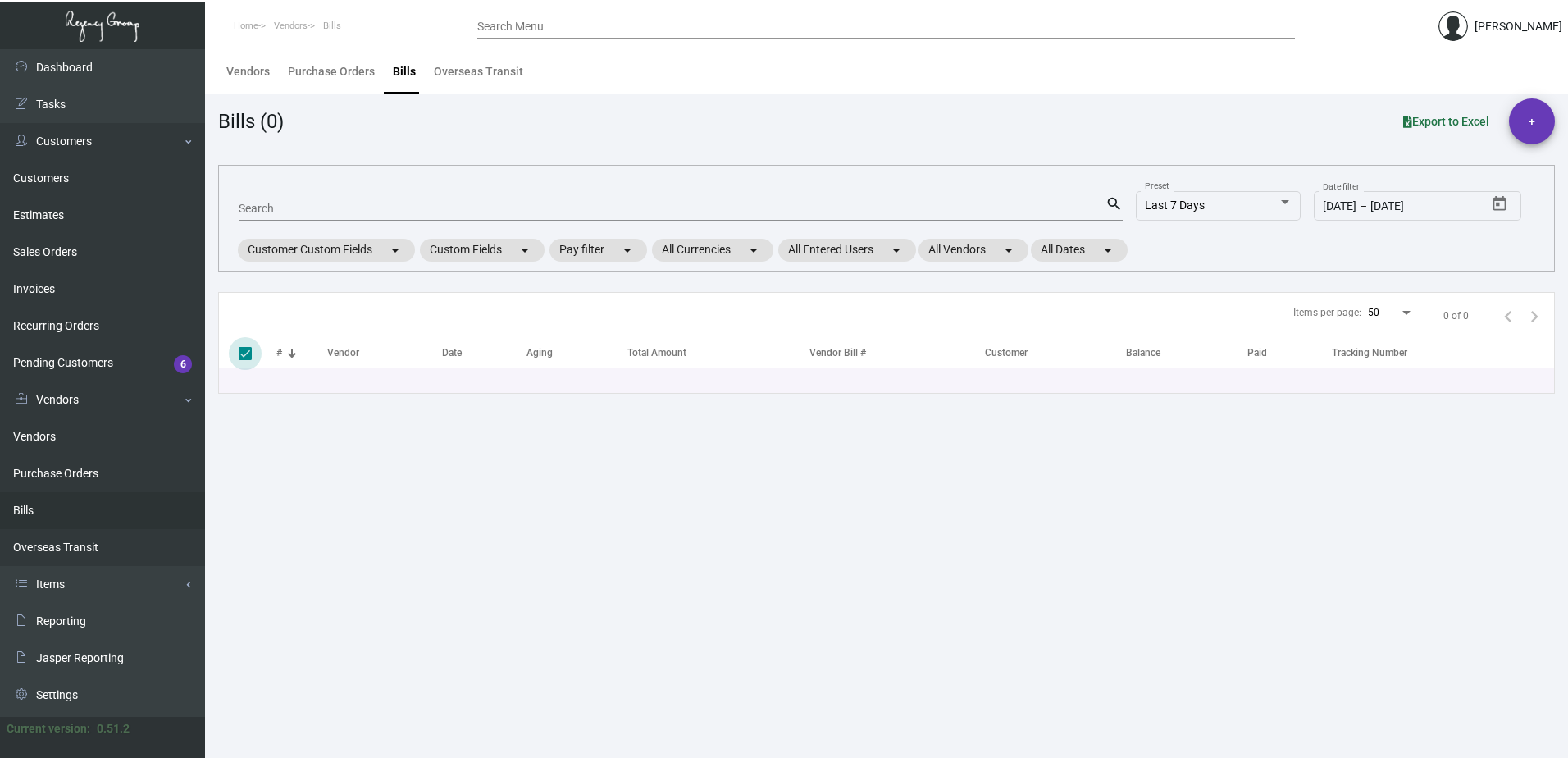
click at [247, 351] on span at bounding box center [244, 353] width 13 height 13
click at [245, 360] on input "select all" at bounding box center [244, 360] width 1 height 1
click at [247, 347] on span at bounding box center [244, 353] width 13 height 13
click at [245, 360] on input "select all" at bounding box center [244, 360] width 1 height 1
checkbox input "true"
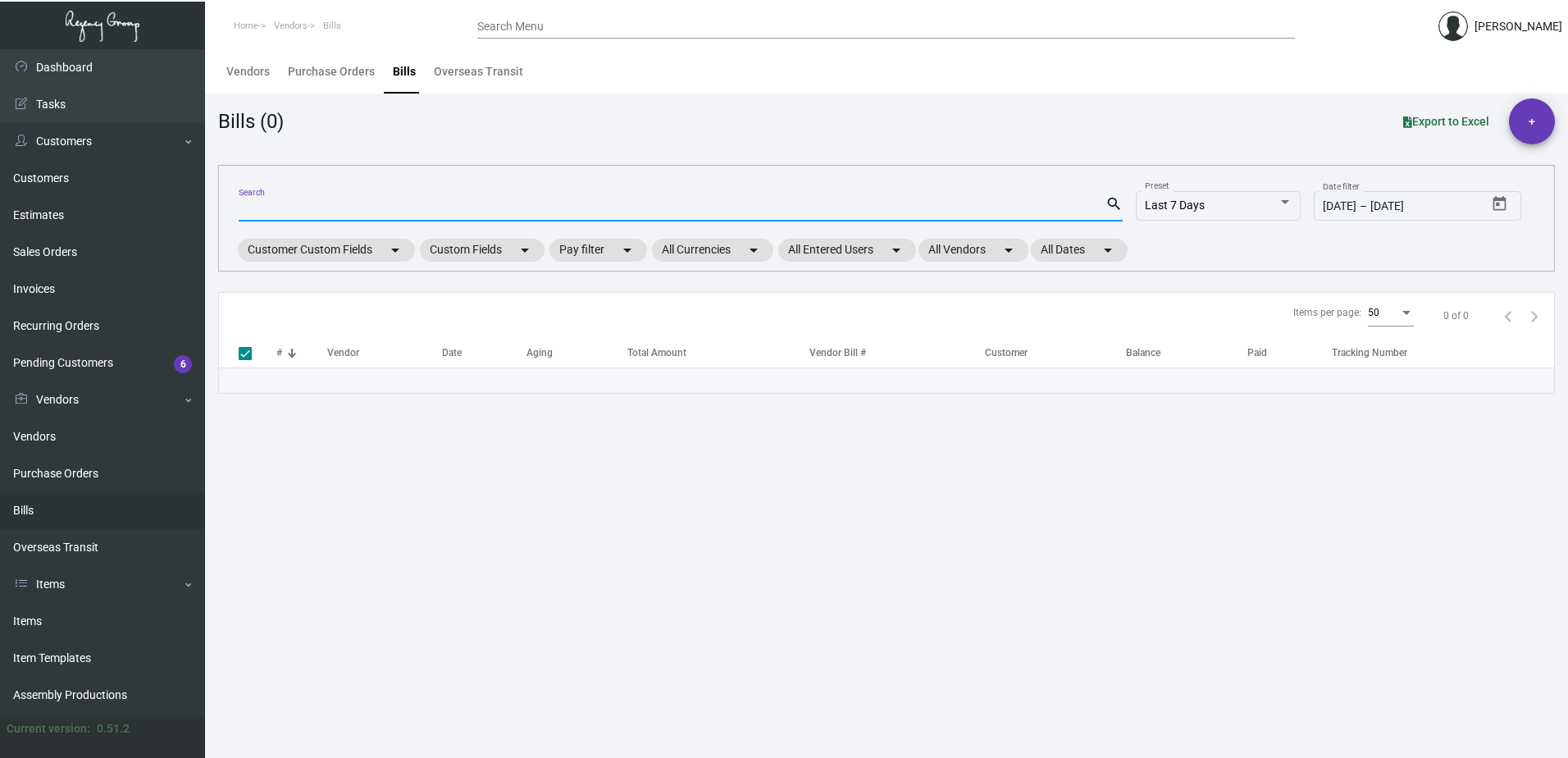
click at [362, 215] on input "Search" at bounding box center [672, 209] width 867 height 13
type input "2"
type input "25"
checkbox input "false"
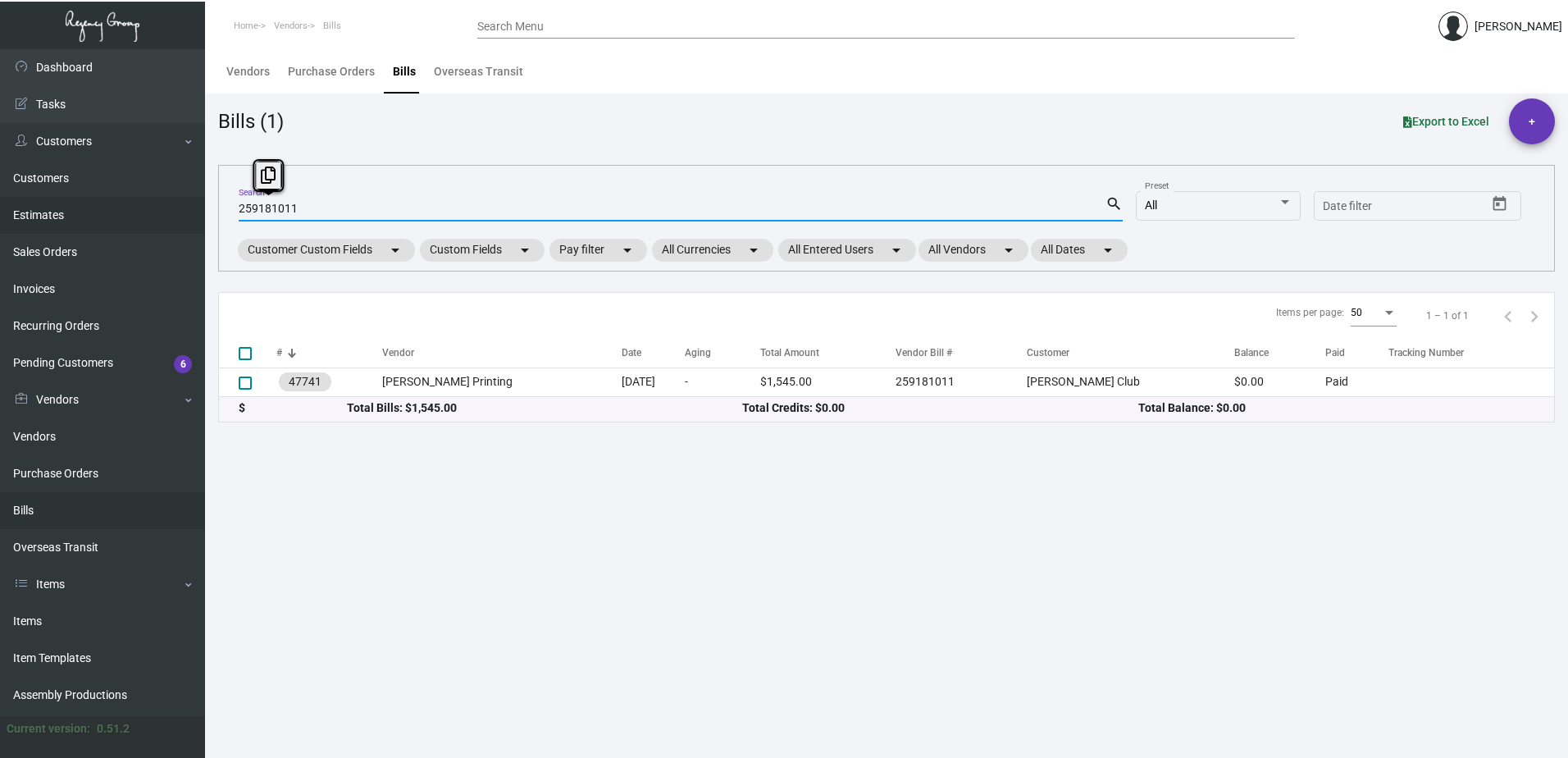
drag, startPoint x: 305, startPoint y: 210, endPoint x: 159, endPoint y: 210, distance: 146.0
click at [159, 210] on div "Dashboard Dashboard Tasks Customers Customers Estimates Sales Orders Invoices R…" at bounding box center [784, 404] width 1568 height 709
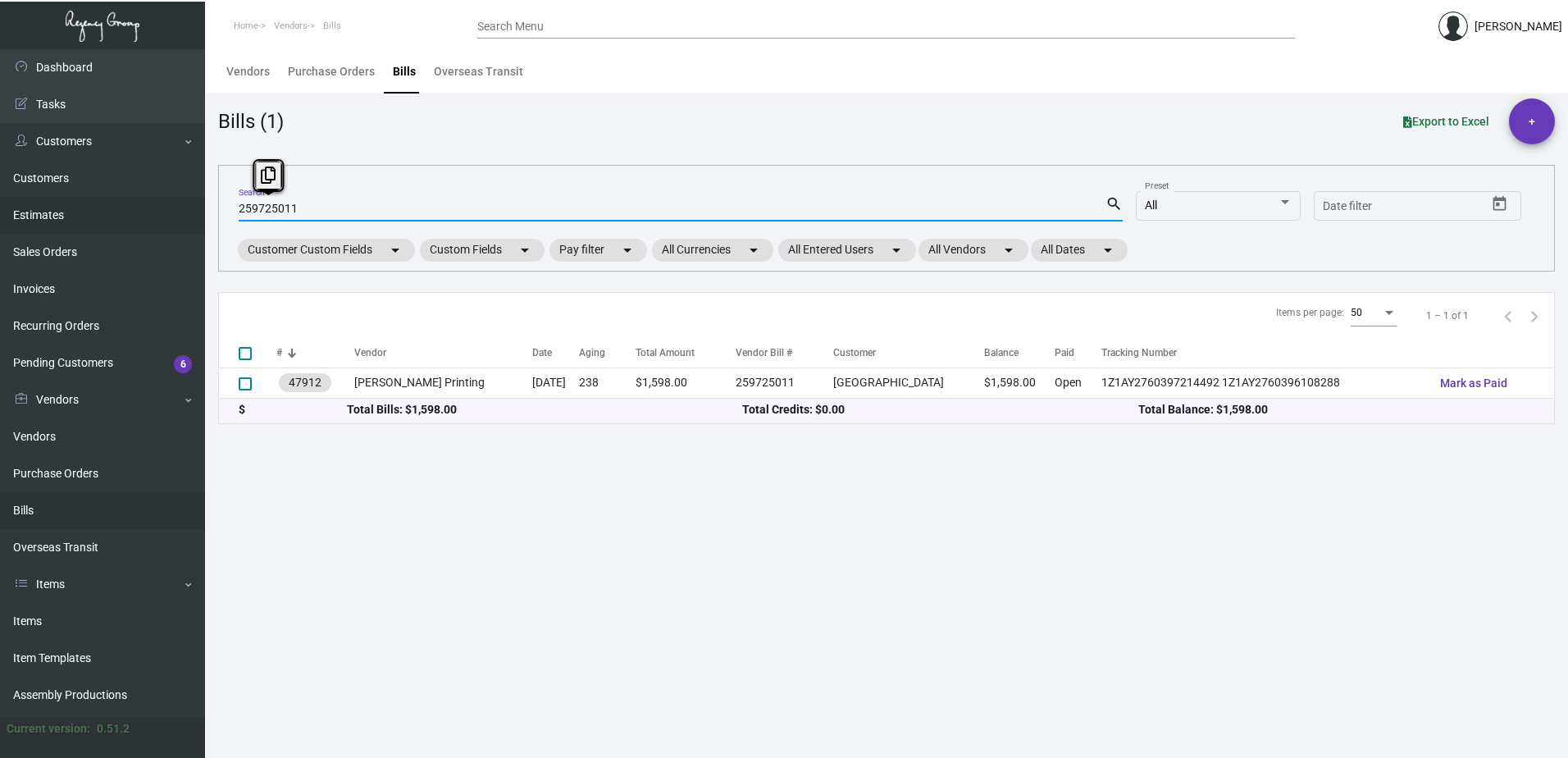
drag, startPoint x: 375, startPoint y: 214, endPoint x: 179, endPoint y: 219, distance: 196.1
click at [179, 219] on div "Dashboard Dashboard Tasks Customers Customers Estimates Sales Orders Invoices R…" at bounding box center [784, 404] width 1568 height 709
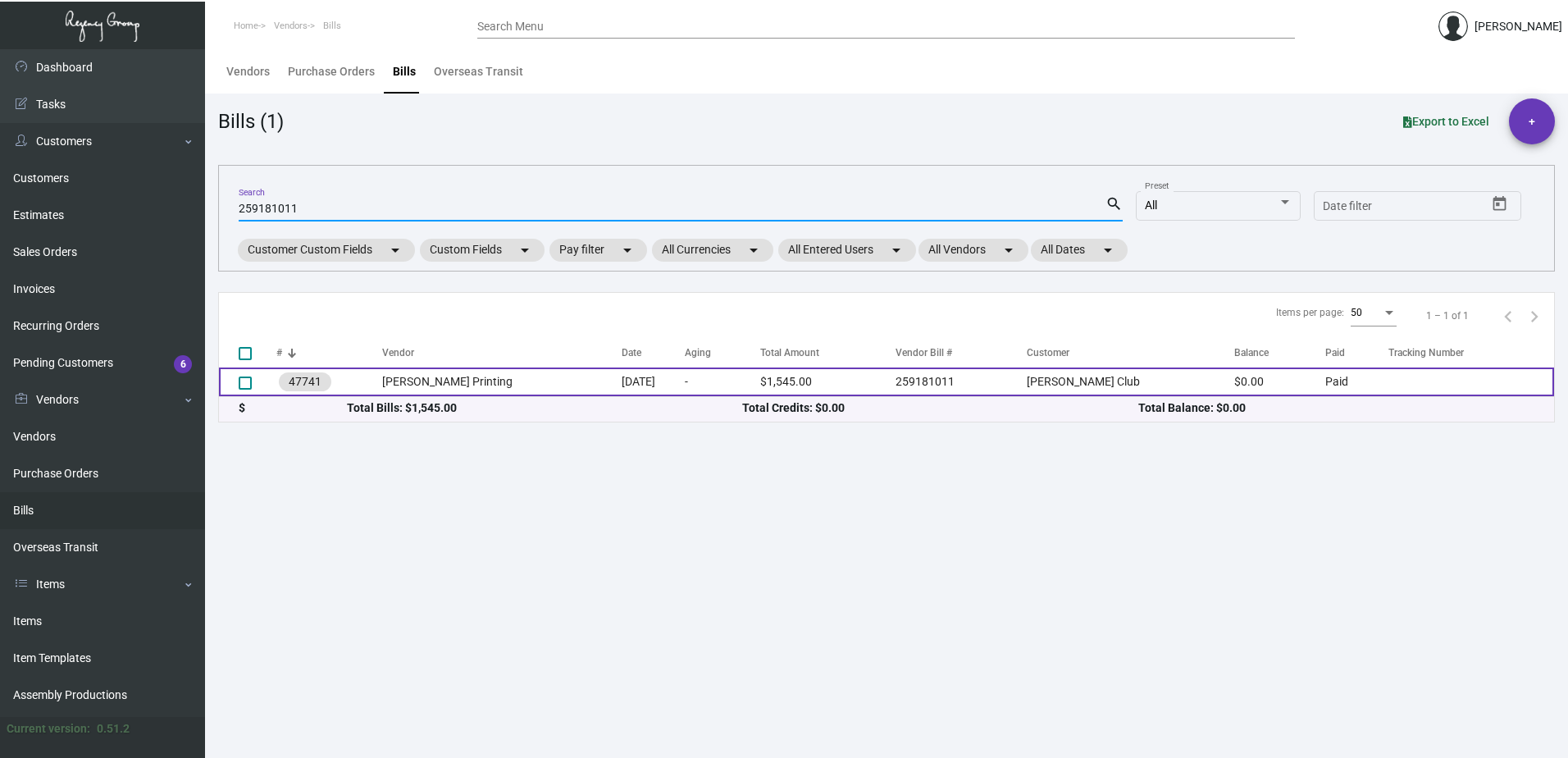
type input "259181011"
click at [462, 379] on td "[PERSON_NAME] Printing" at bounding box center [502, 381] width 239 height 29
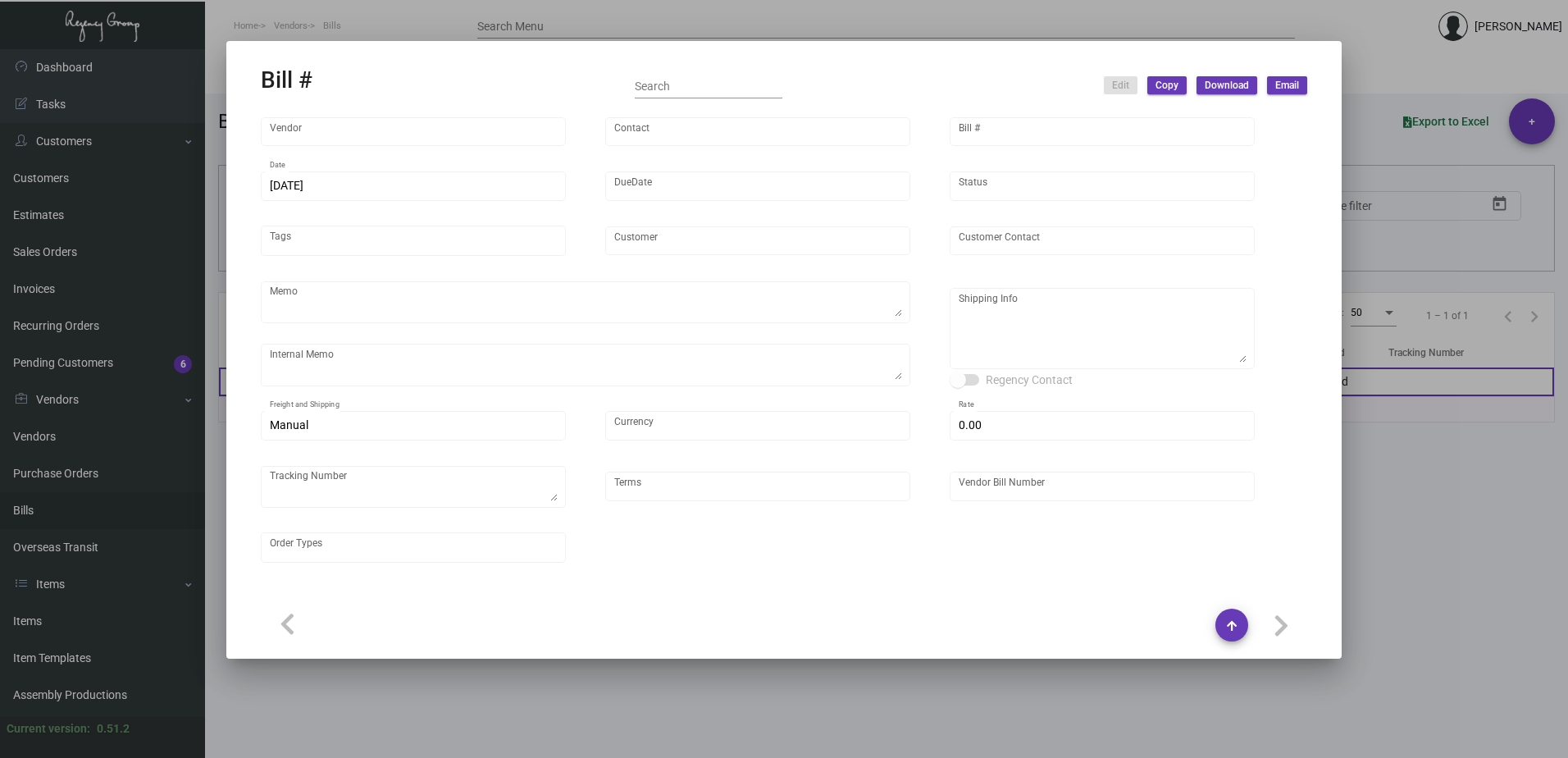
type input "[PERSON_NAME] Printing"
type input "[PERSON_NAME]"
type input "47741"
type input "[DATE]"
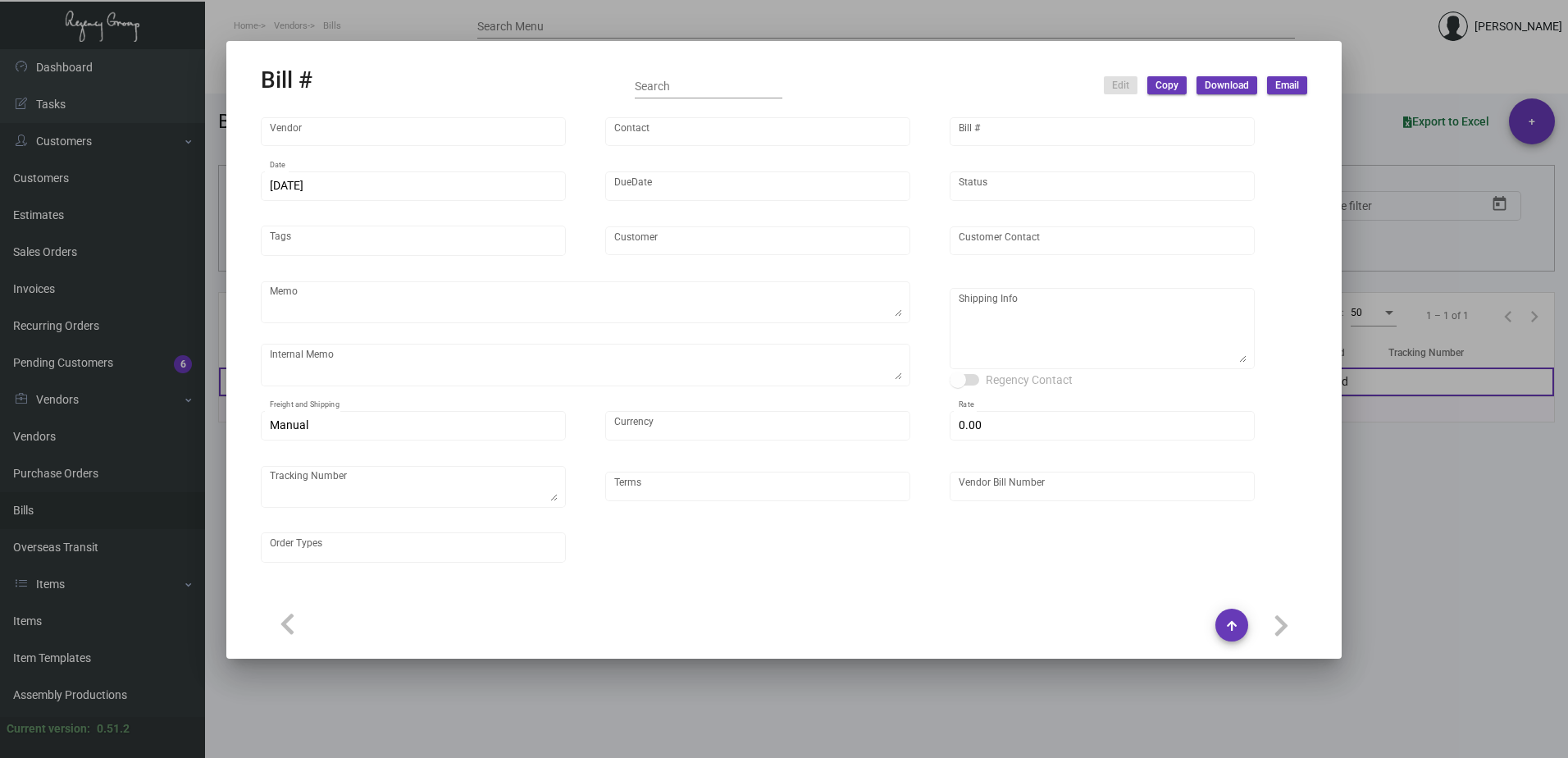
type input "[PERSON_NAME] Club"
type input "[PERSON_NAME]"
type textarea ""Please send proof for approval to [EMAIL_ADDRESS][DOMAIN_NAME] with me cc'd. *…"
type textarea "Label provided to vendor to ship to hotel UPS Ground Cost $108.13"
type textarea "[PERSON_NAME] Club - [PERSON_NAME] [STREET_ADDRESS][US_STATE]"
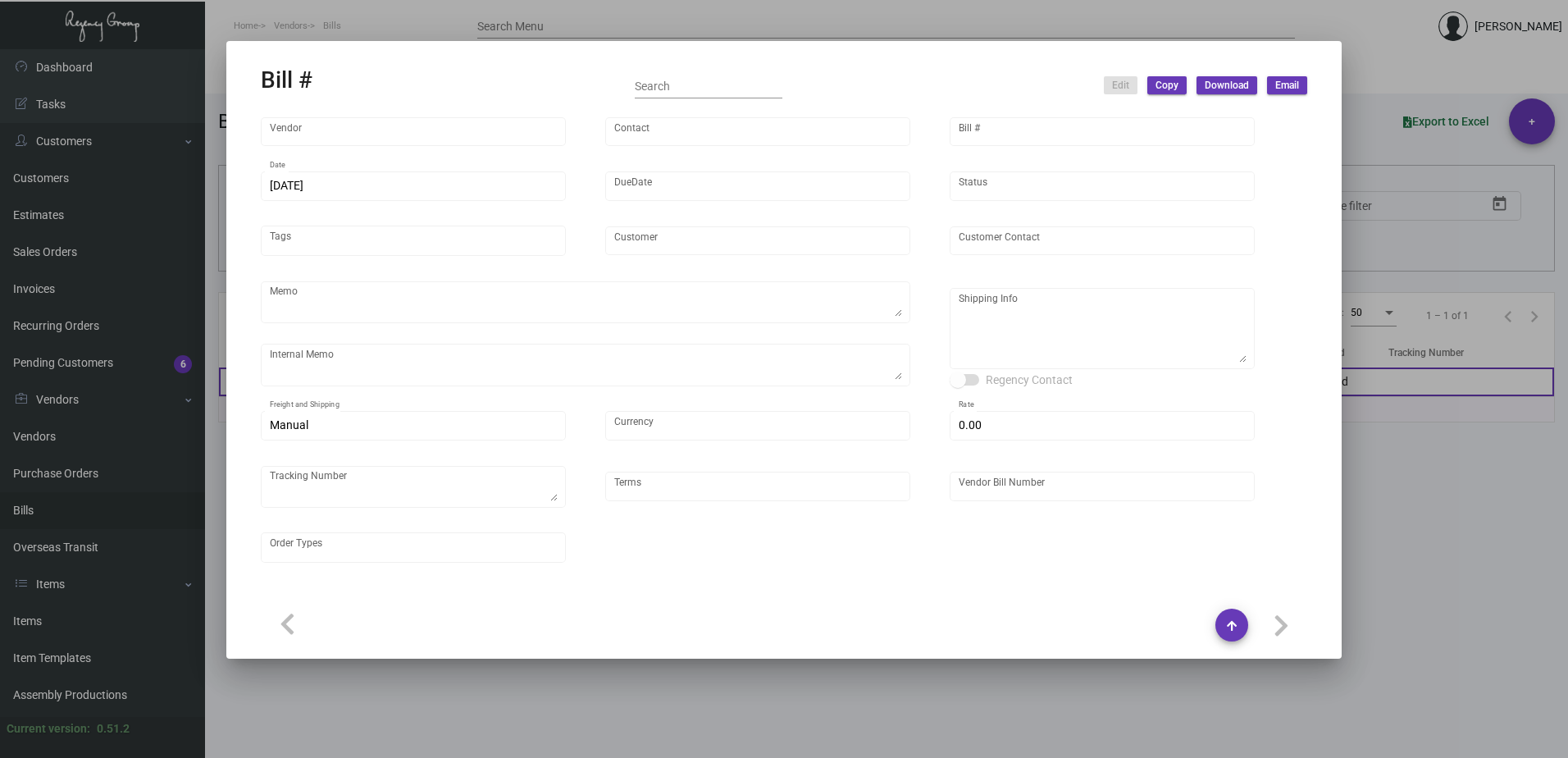
type input "United States Dollar $"
type input "$ 5.00"
type input "Net 30"
type input "259181011"
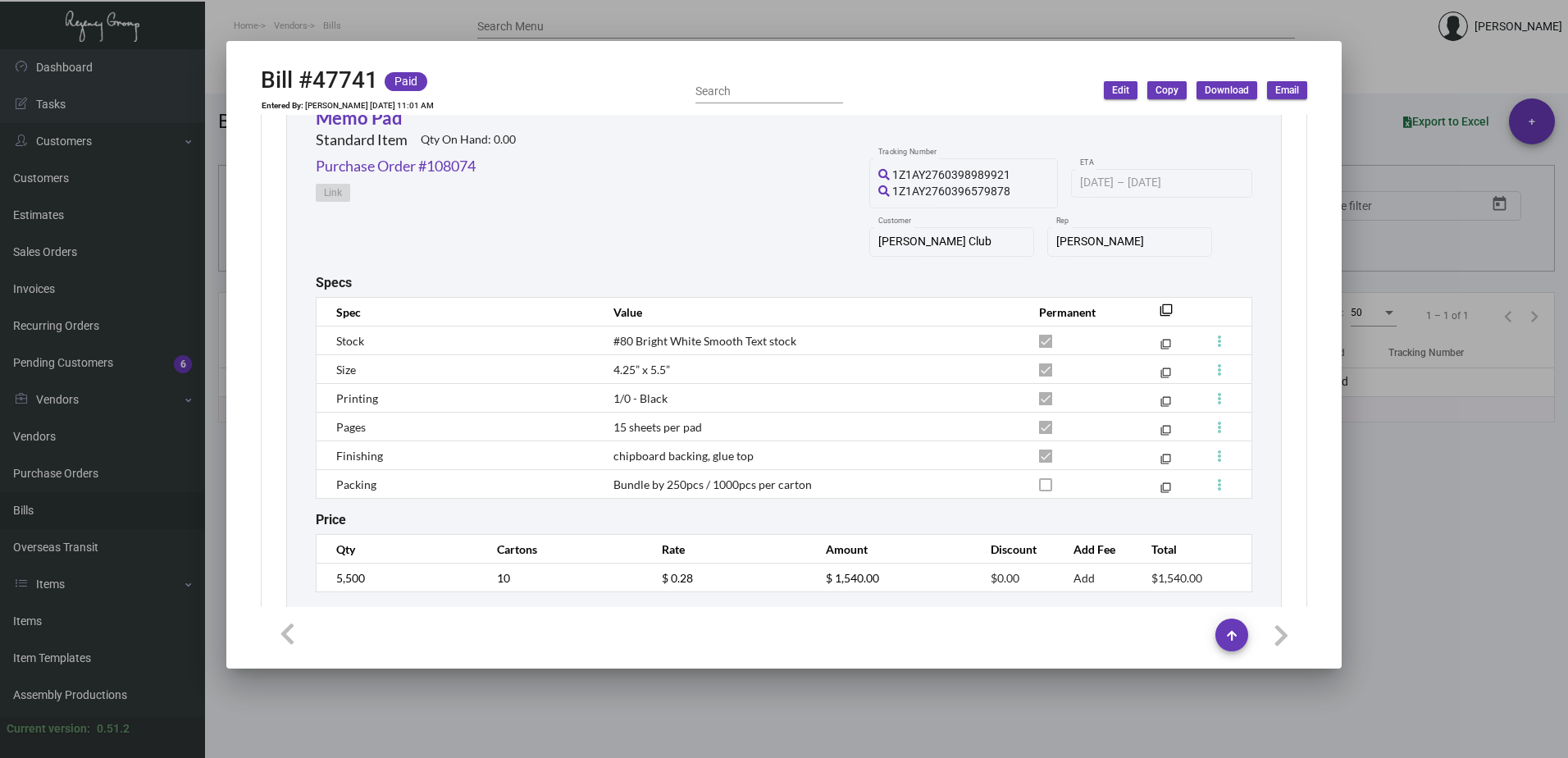
scroll to position [780, 0]
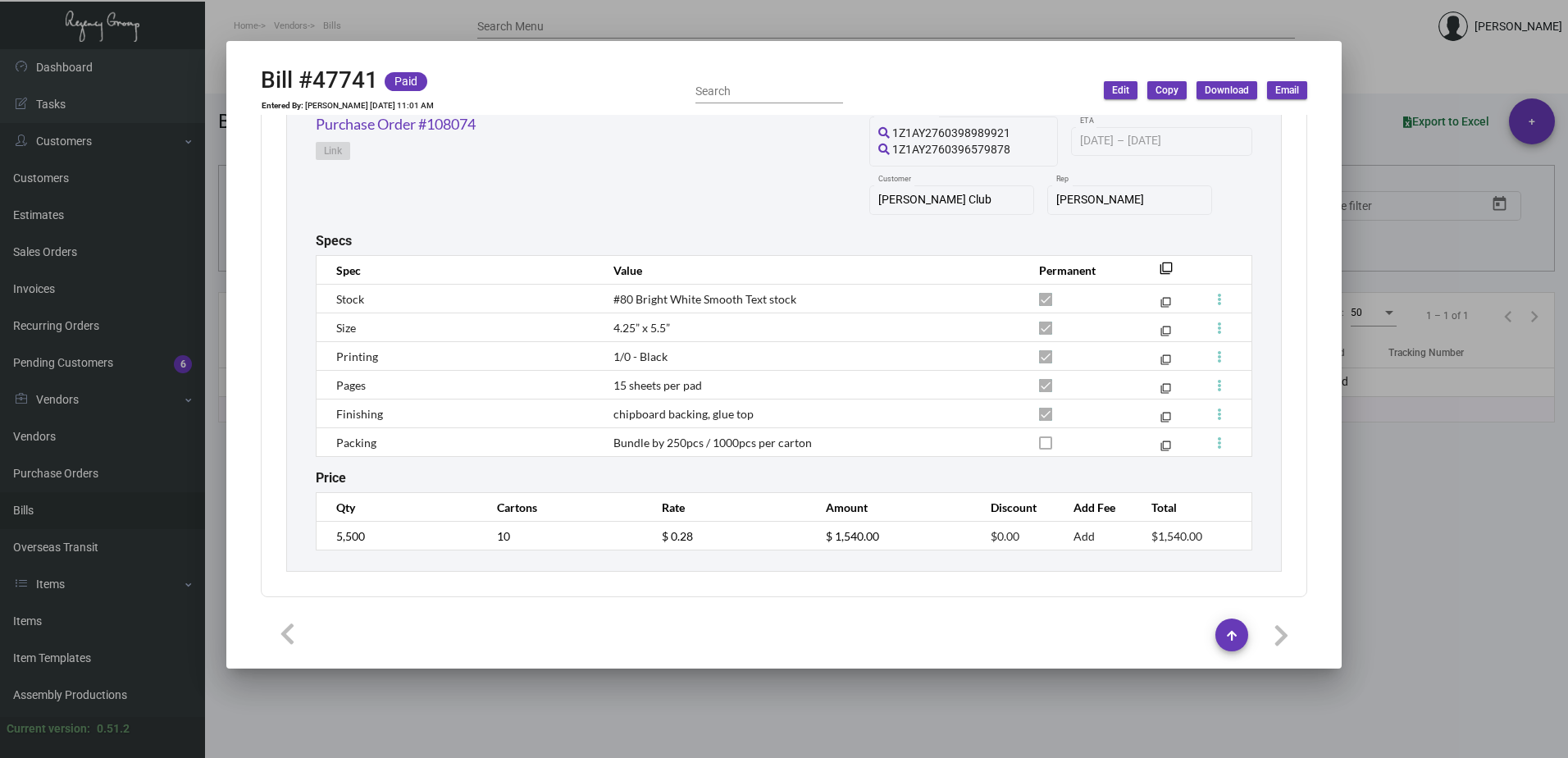
click at [1382, 40] on div at bounding box center [784, 379] width 1568 height 758
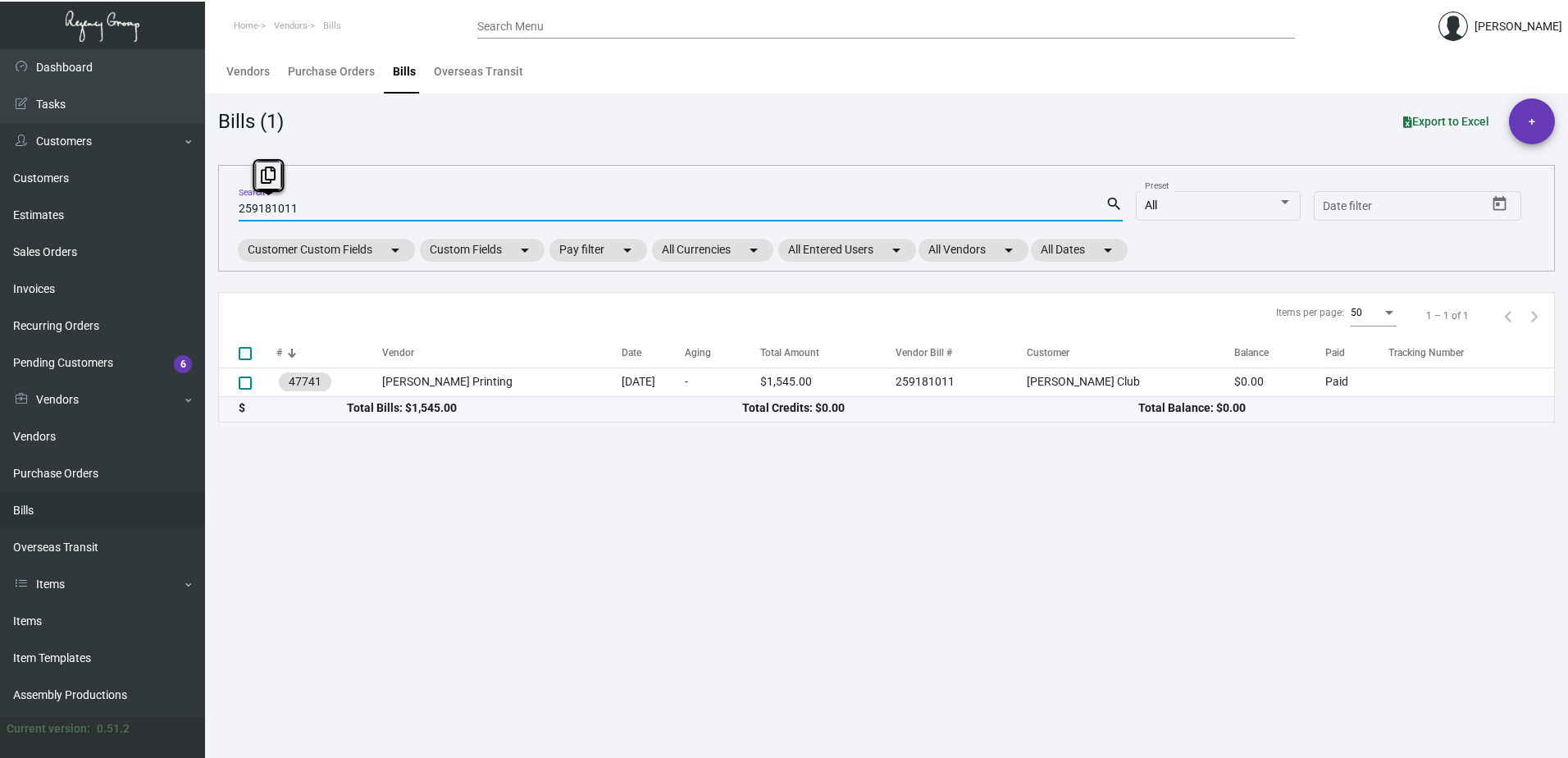
drag, startPoint x: 307, startPoint y: 209, endPoint x: 215, endPoint y: 211, distance: 92.0
click at [215, 211] on main "Vendors Purchase Orders Bills Overseas Transit Bills (1) Export to Excel + 2591…" at bounding box center [886, 404] width 1363 height 709
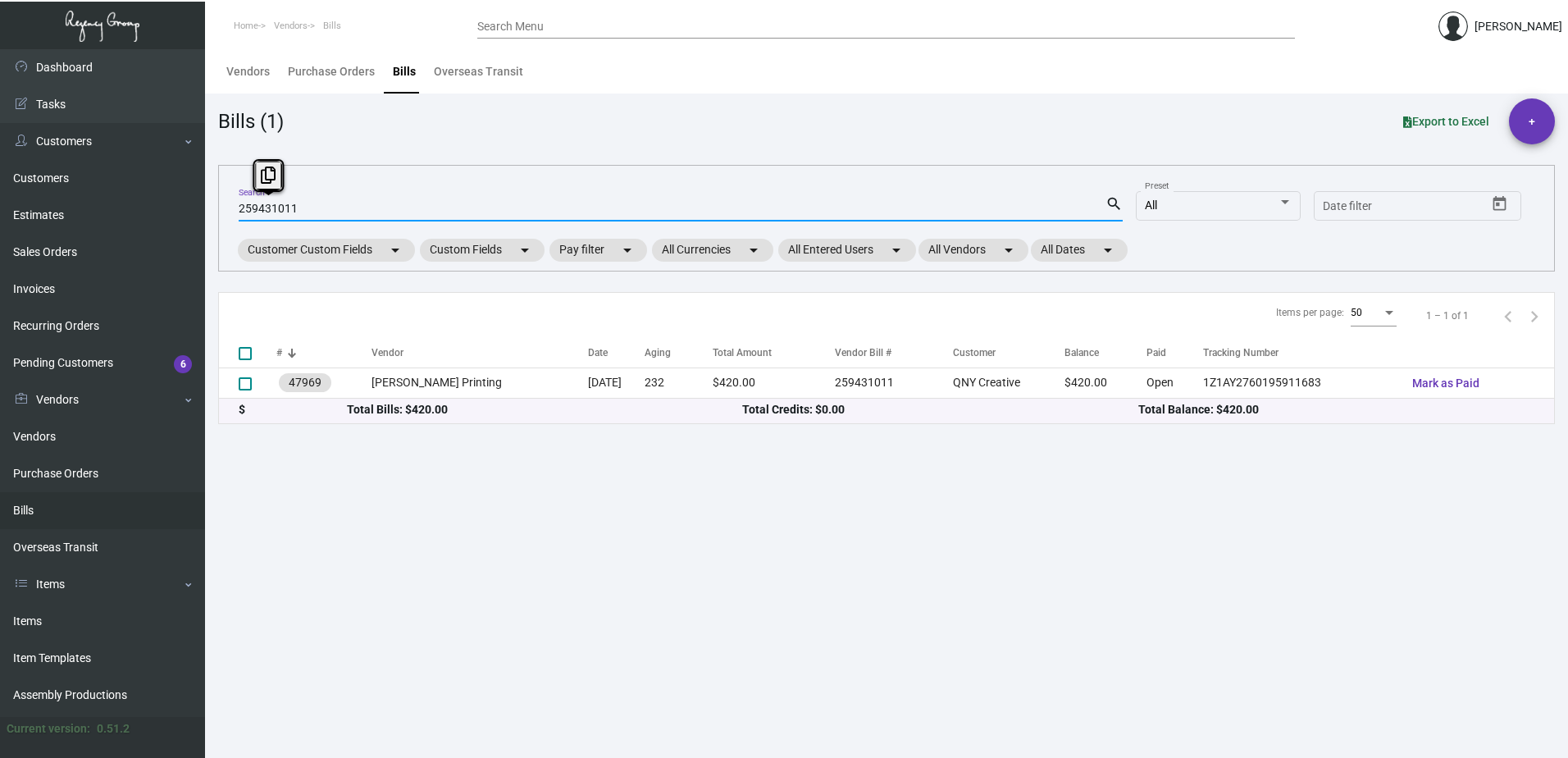
drag, startPoint x: 344, startPoint y: 209, endPoint x: -21, endPoint y: 208, distance: 365.0
click at [0, 208] on html "Home Vendors Bills Search Menu [PERSON_NAME] Dashboard Dashboard Tasks Customer…" at bounding box center [784, 379] width 1568 height 758
drag, startPoint x: 313, startPoint y: 206, endPoint x: 98, endPoint y: 207, distance: 215.0
click at [98, 207] on div "Dashboard Dashboard Tasks Customers Customers Estimates Sales Orders Invoices R…" at bounding box center [784, 404] width 1568 height 709
drag, startPoint x: 315, startPoint y: 207, endPoint x: 134, endPoint y: 194, distance: 181.5
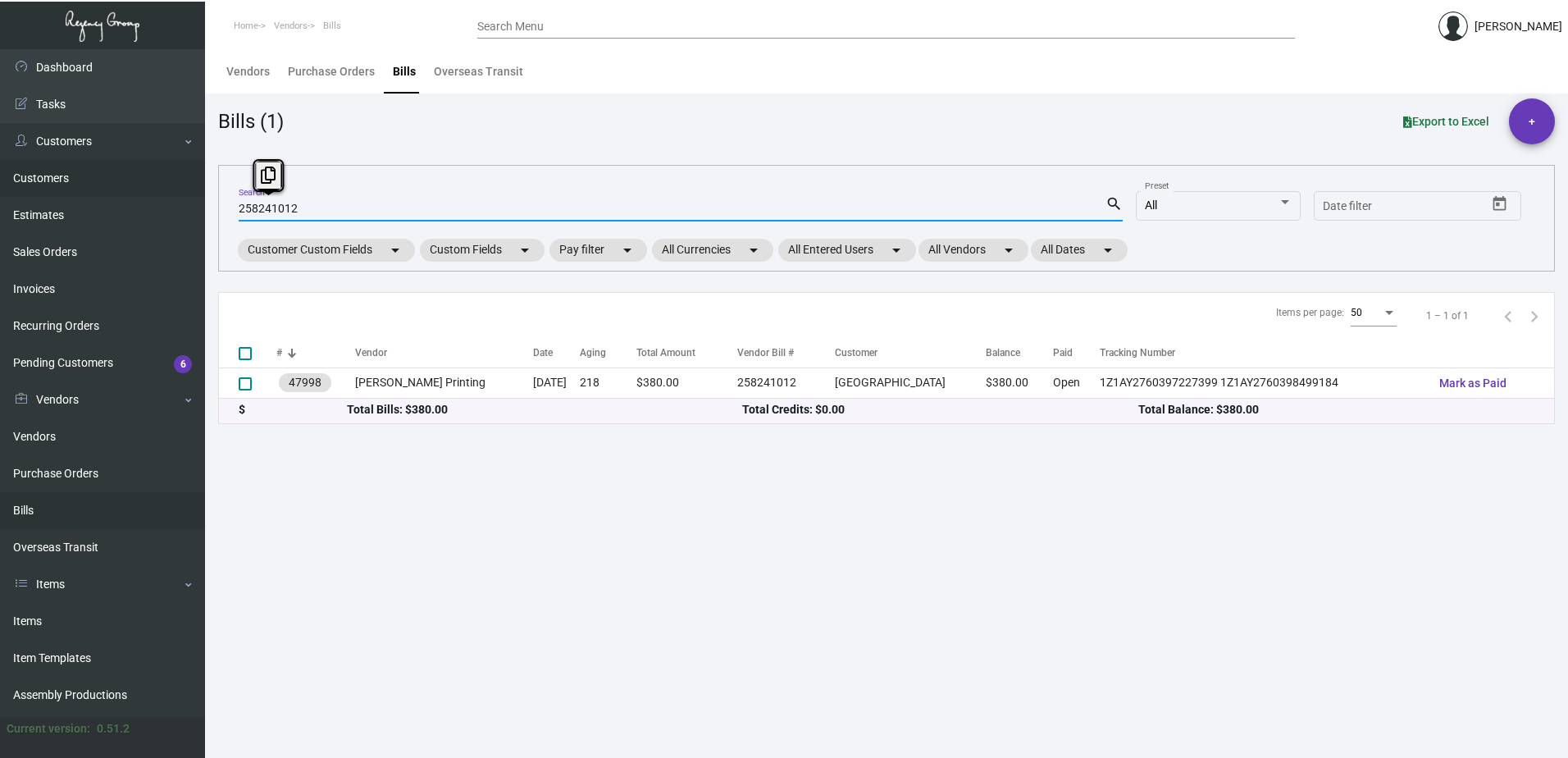
click at [134, 194] on div "Dashboard Dashboard Tasks Customers Customers Estimates Sales Orders Invoices R…" at bounding box center [784, 404] width 1568 height 709
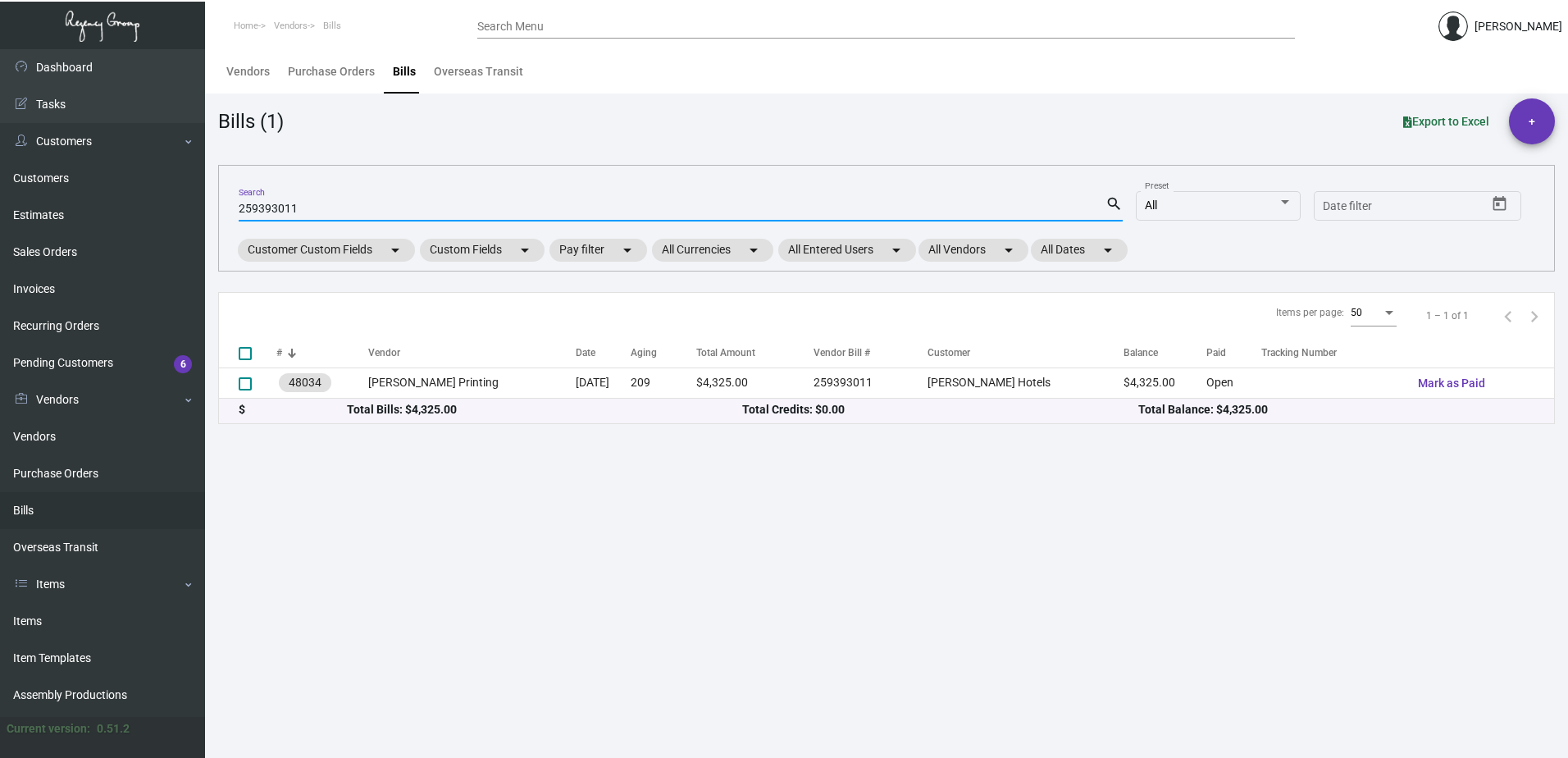
type input "259393011"
